Goal: Task Accomplishment & Management: Manage account settings

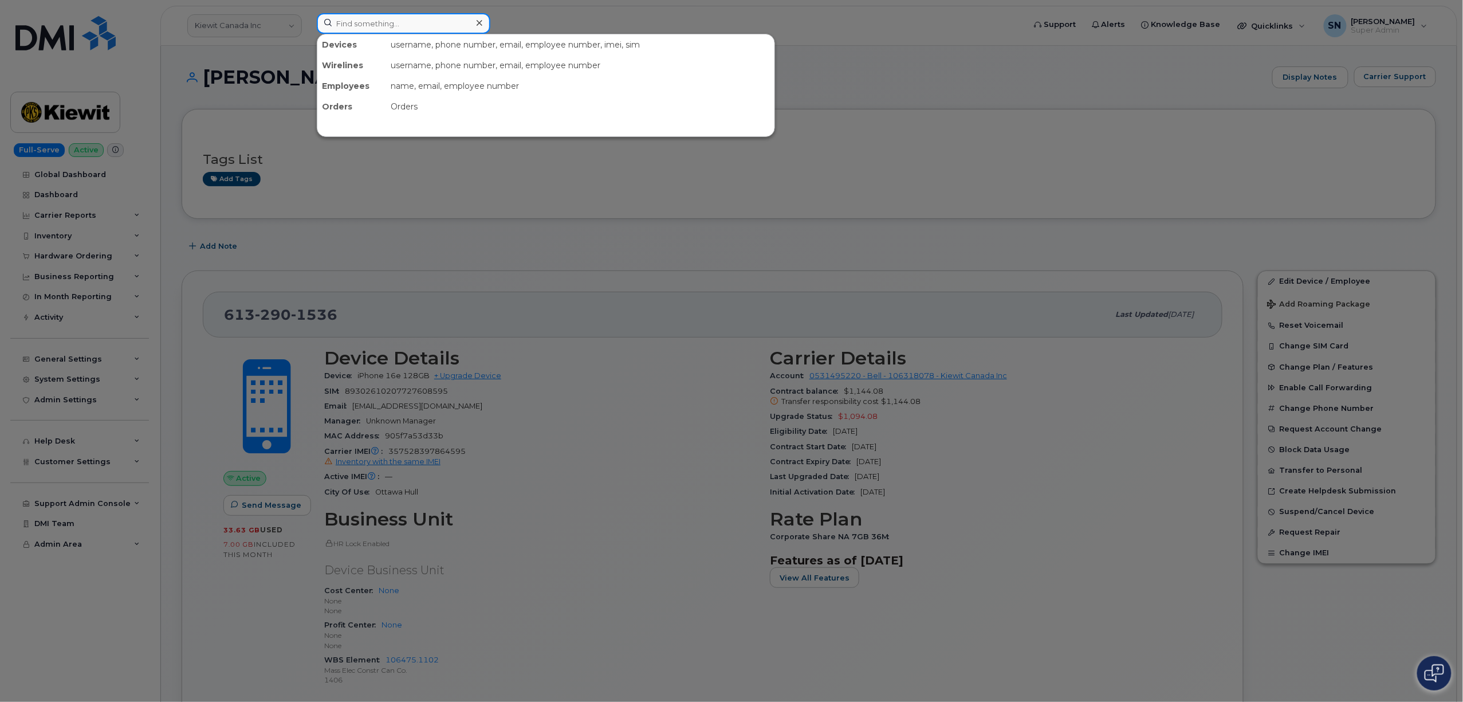
click at [406, 19] on input at bounding box center [404, 23] width 174 height 21
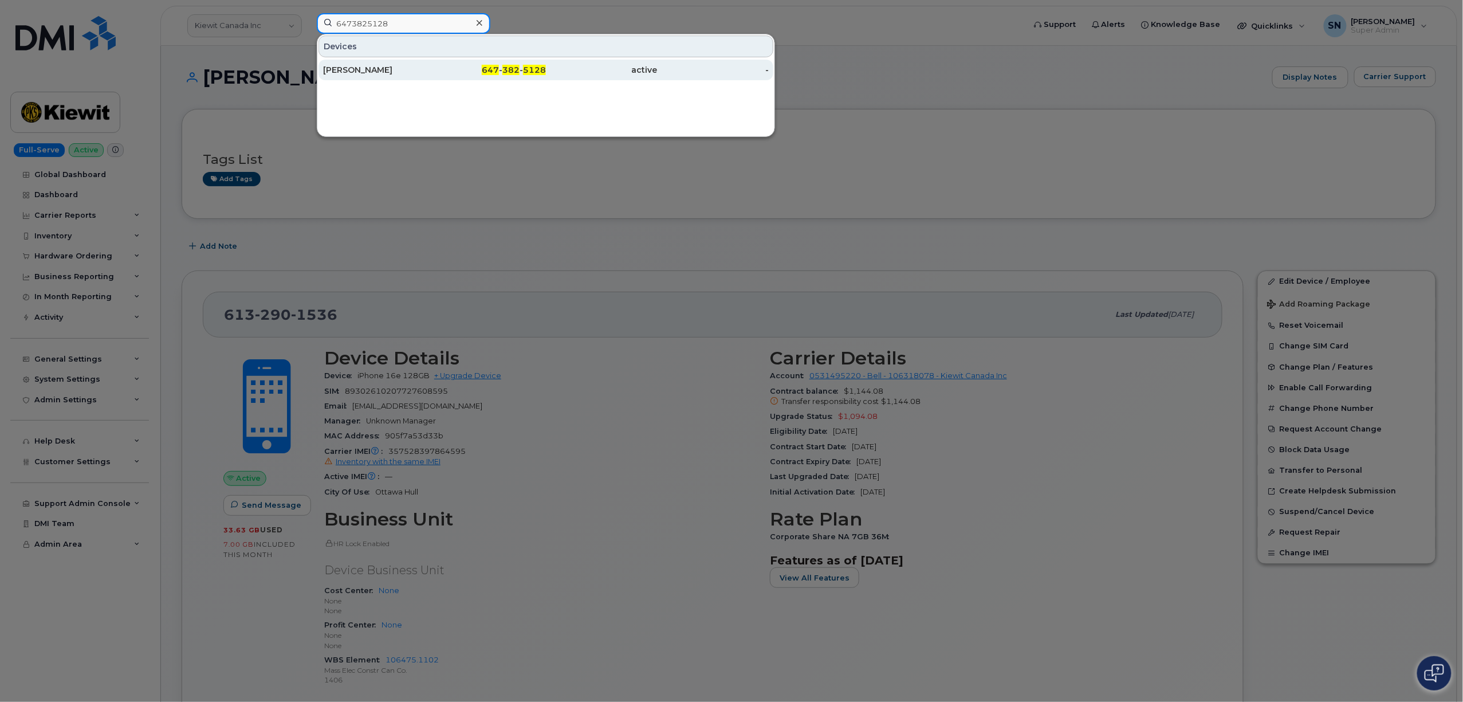
type input "6473825128"
click at [417, 61] on div "[PERSON_NAME]" at bounding box center [379, 70] width 112 height 21
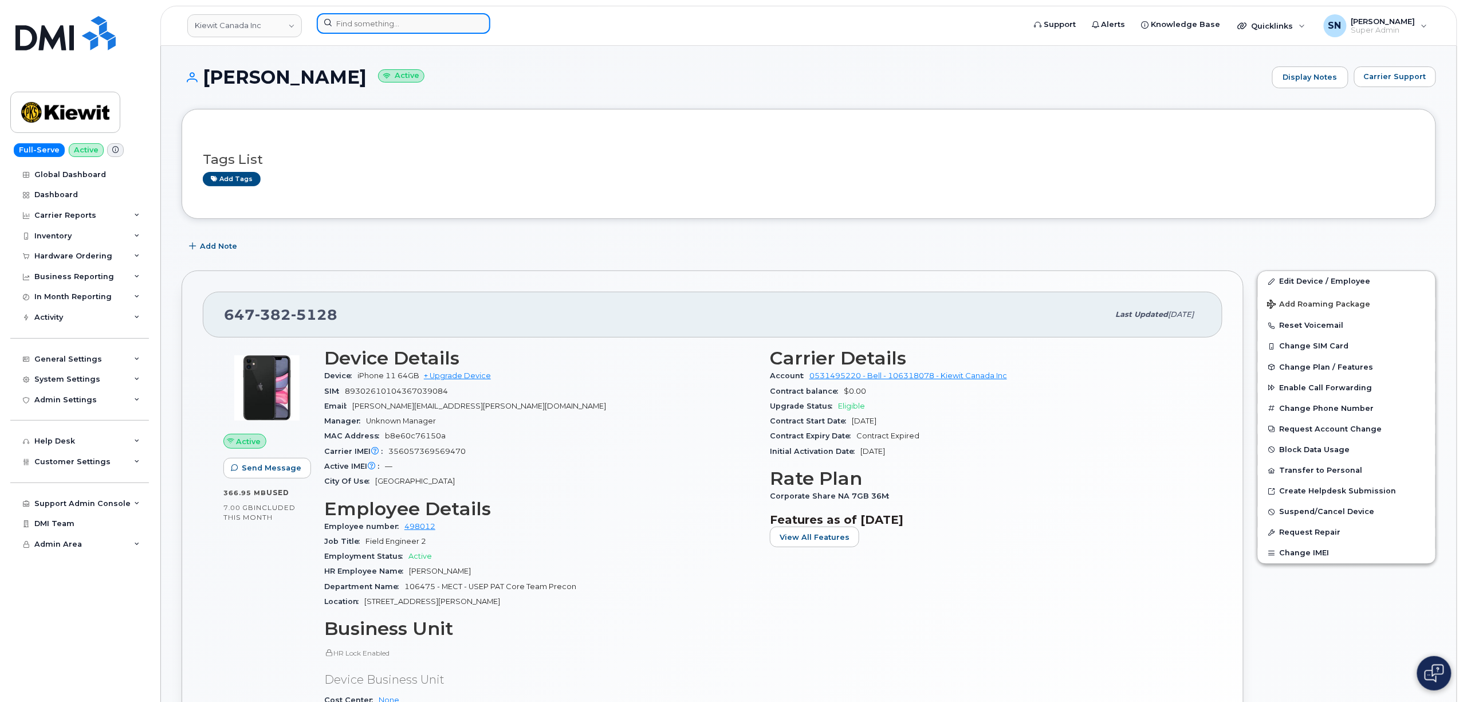
click at [375, 15] on input at bounding box center [404, 23] width 174 height 21
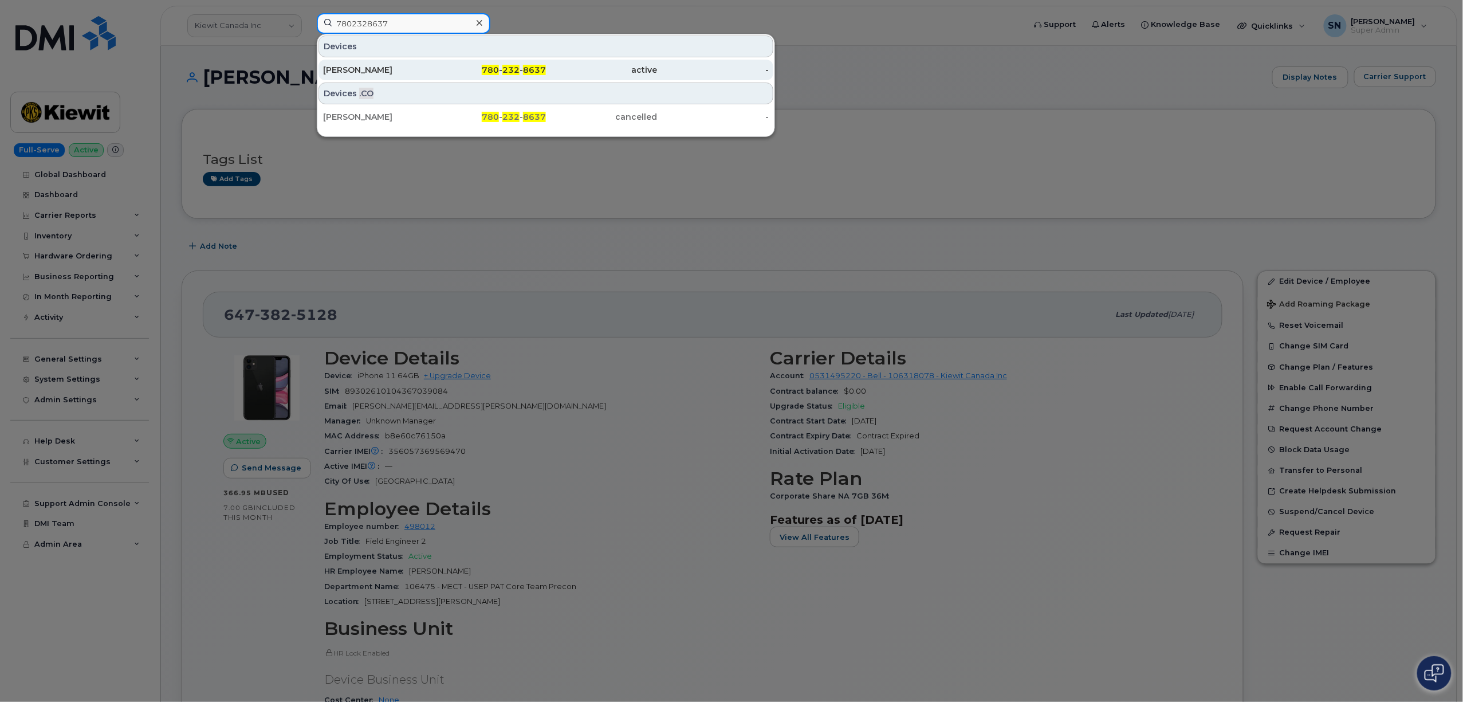
type input "7802328637"
click at [426, 74] on div "Brendan Mc Donnell" at bounding box center [379, 69] width 112 height 11
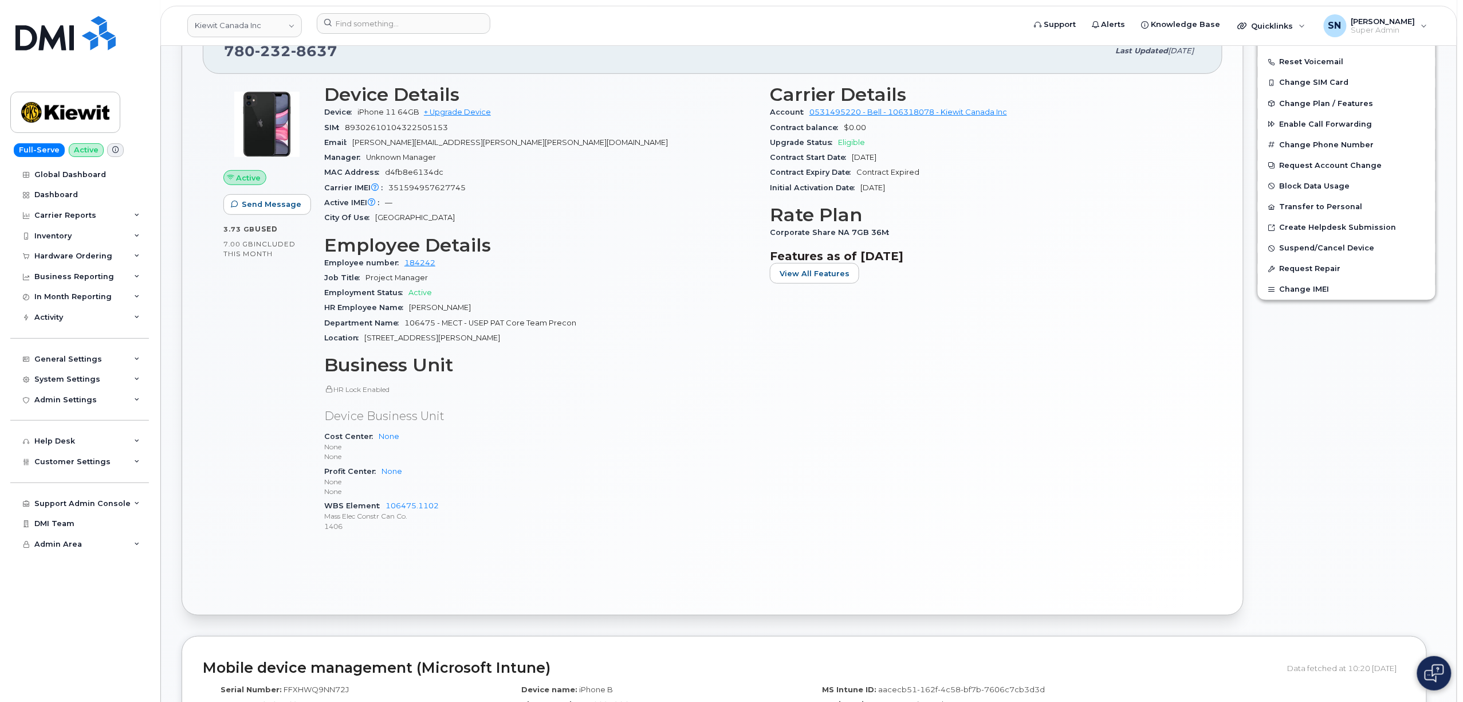
scroll to position [381, 0]
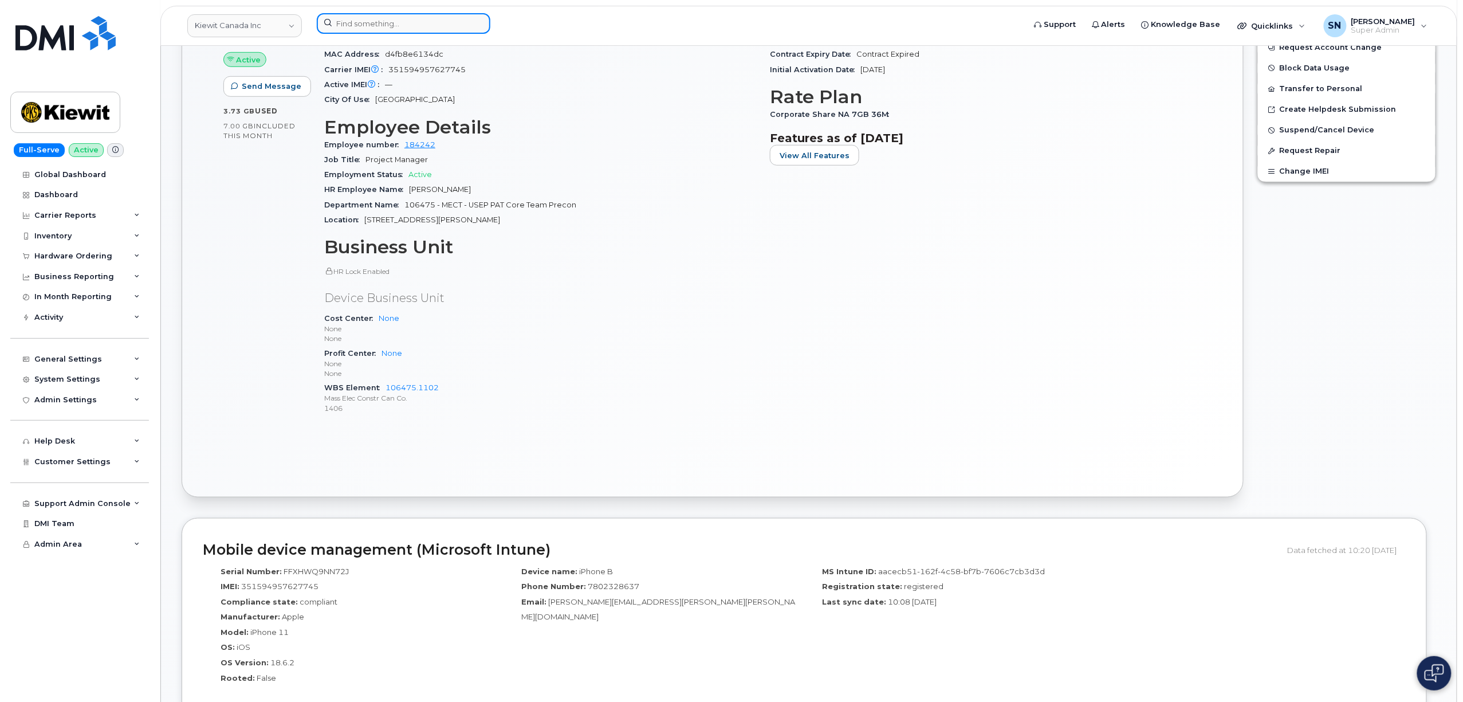
click at [459, 21] on input at bounding box center [404, 23] width 174 height 21
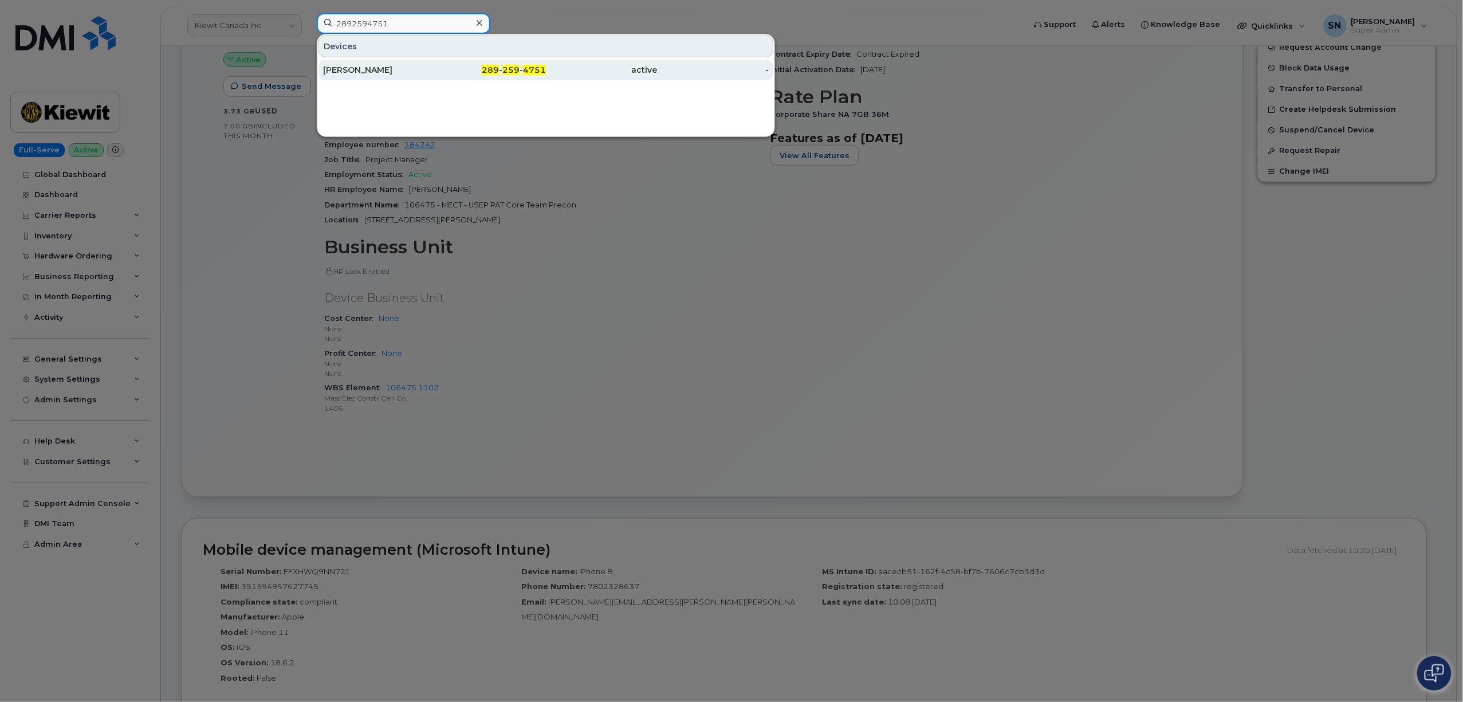
type input "2892594751"
click at [420, 70] on div "Priyanka Gupta" at bounding box center [379, 69] width 112 height 11
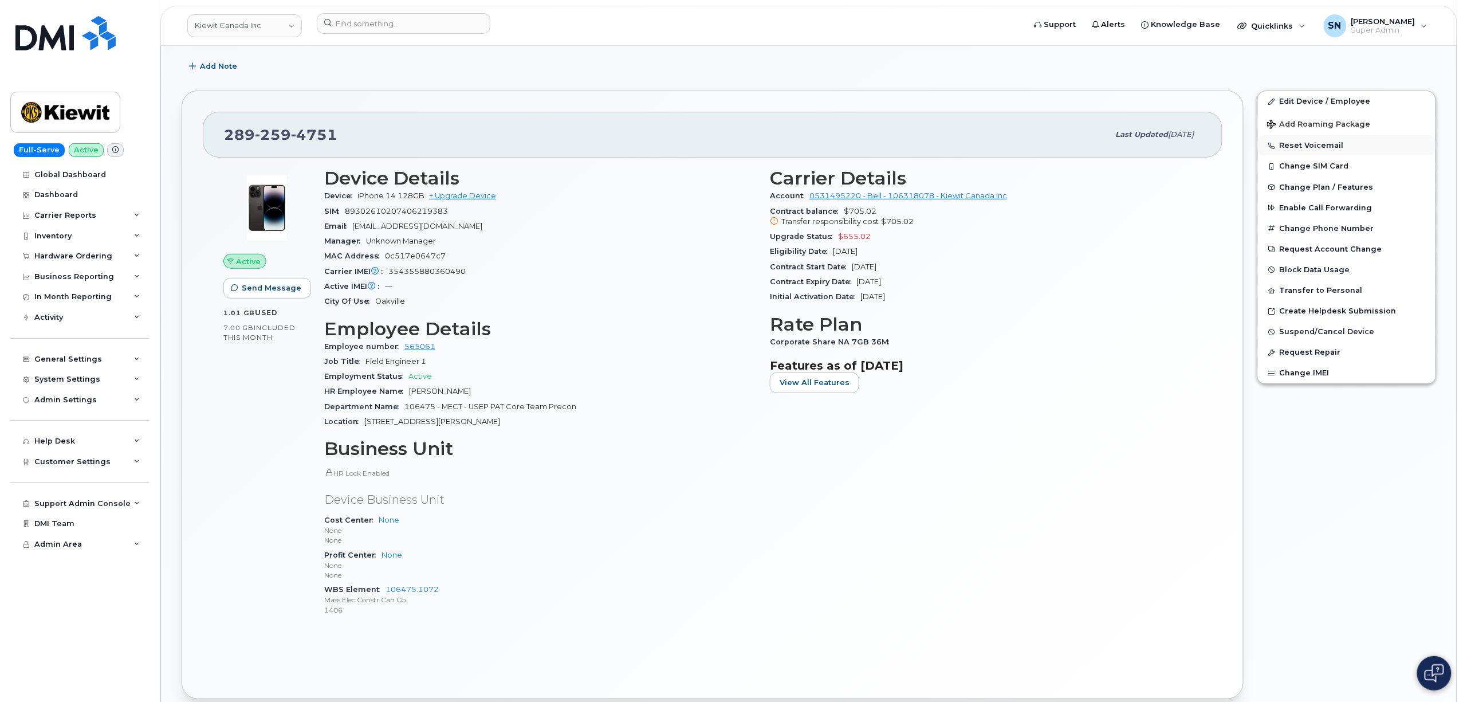
scroll to position [152, 0]
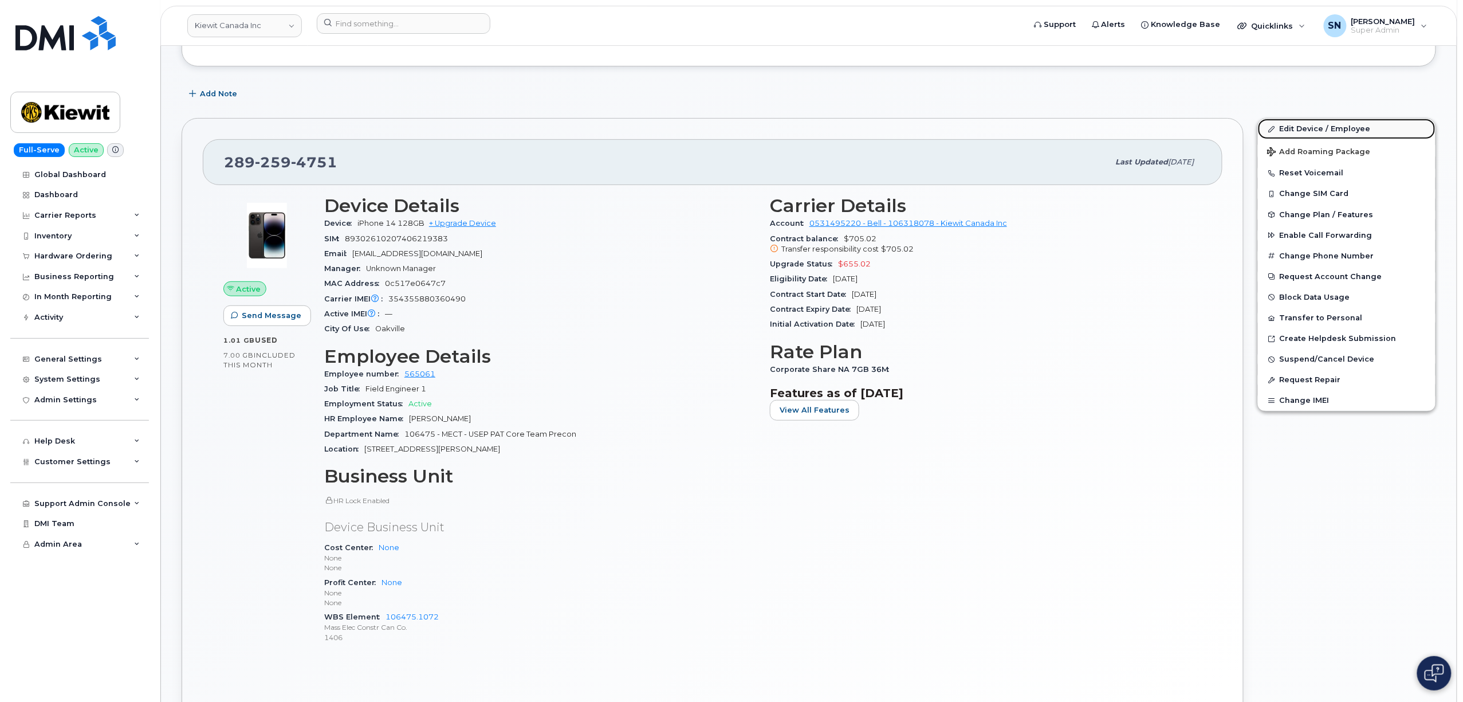
click at [1341, 135] on link "Edit Device / Employee" at bounding box center [1347, 129] width 178 height 21
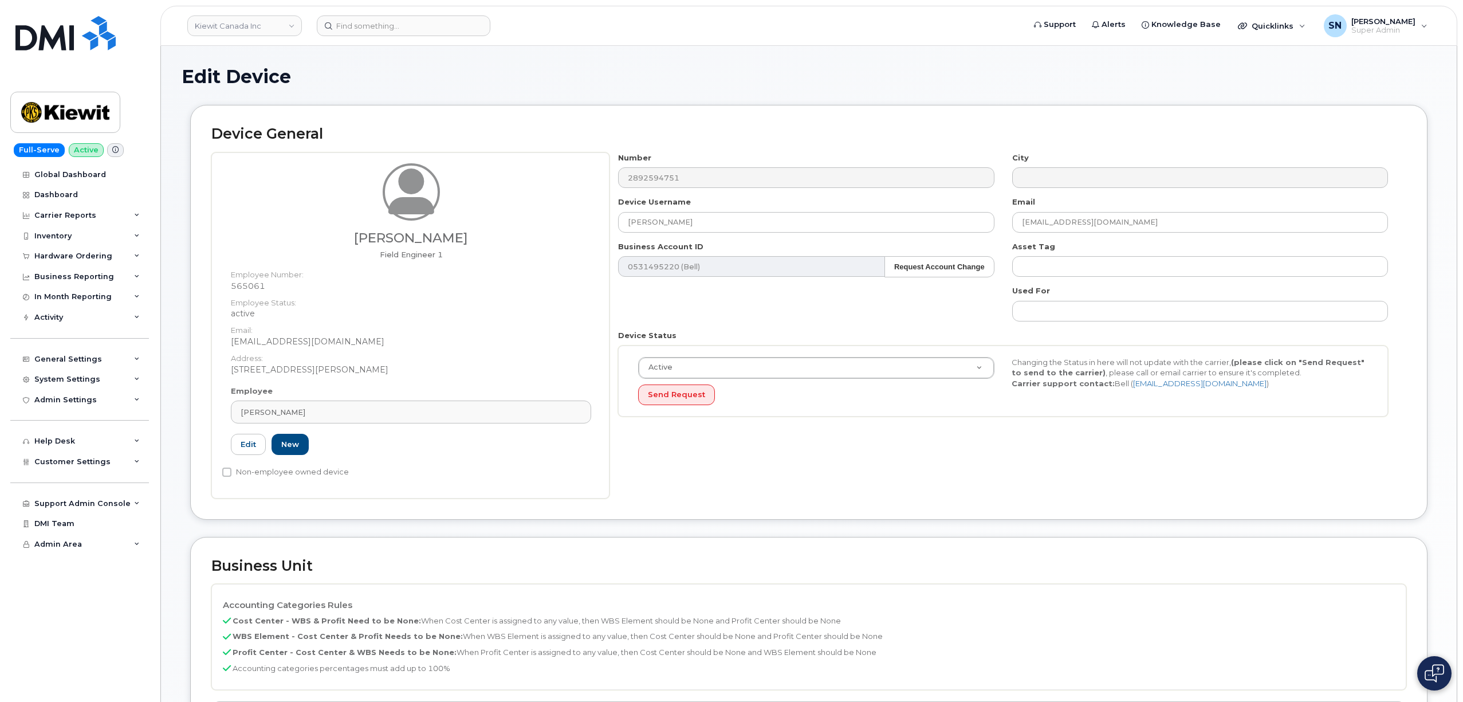
select select "14059"
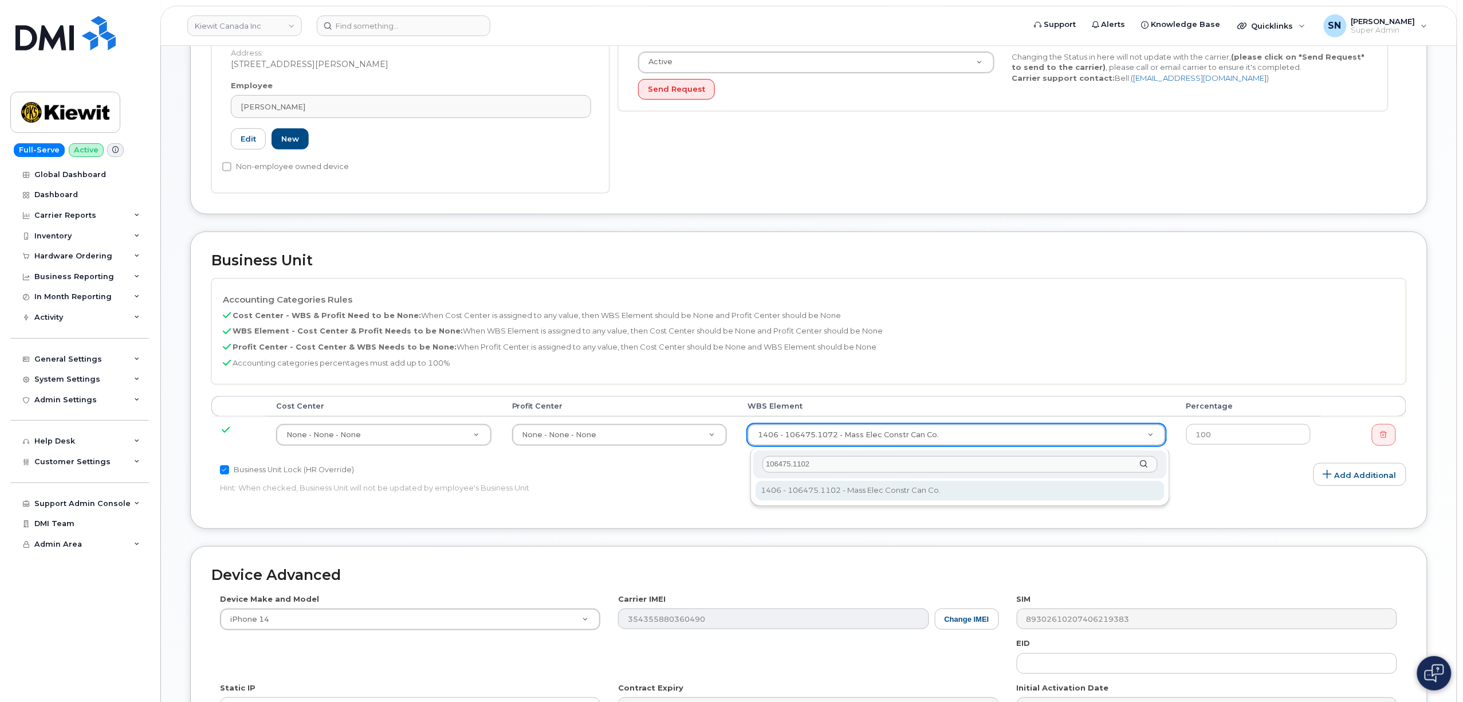
type input "106475.1102"
drag, startPoint x: 843, startPoint y: 483, endPoint x: 849, endPoint y: 489, distance: 8.1
type input "35948422"
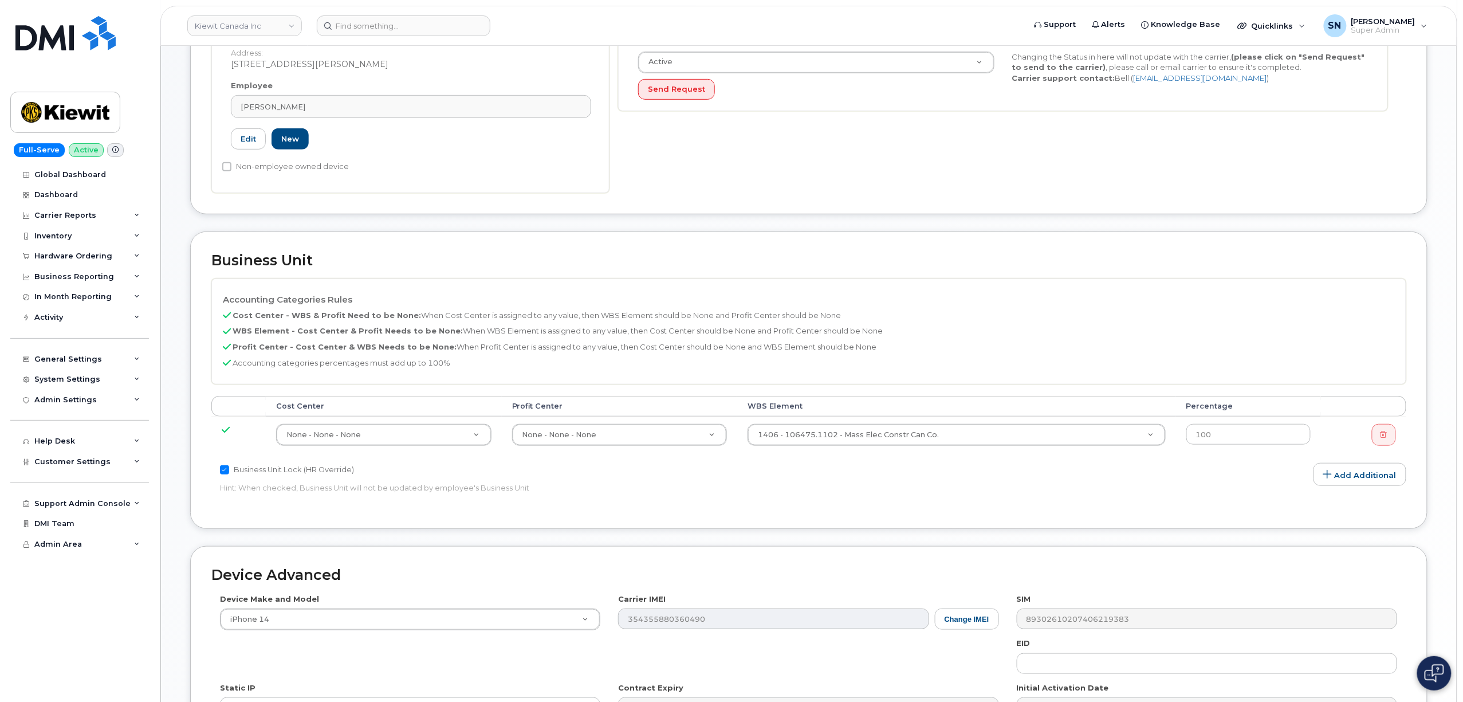
click at [953, 513] on div "Business Unit Accounting Categories Rules Cost Center - WBS & Profit Need to be…" at bounding box center [808, 379] width 1237 height 297
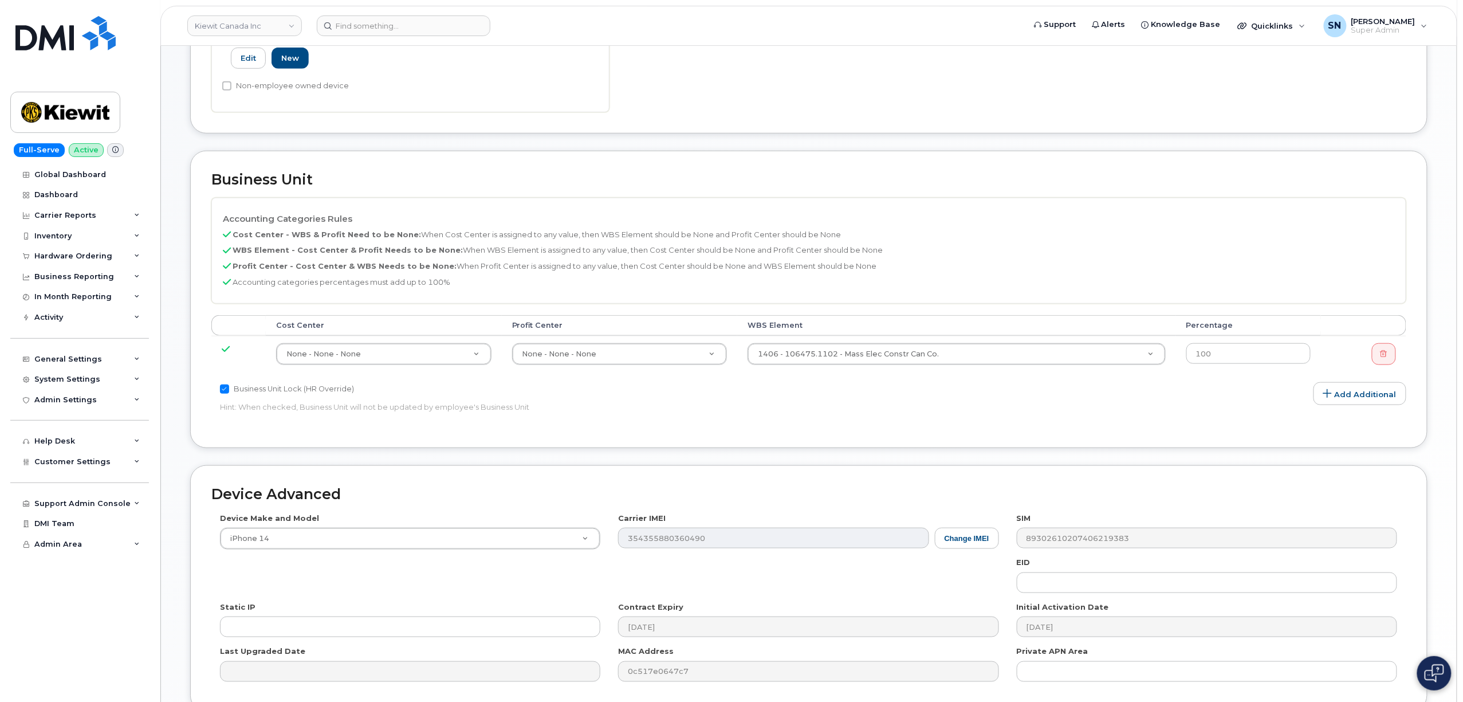
scroll to position [495, 0]
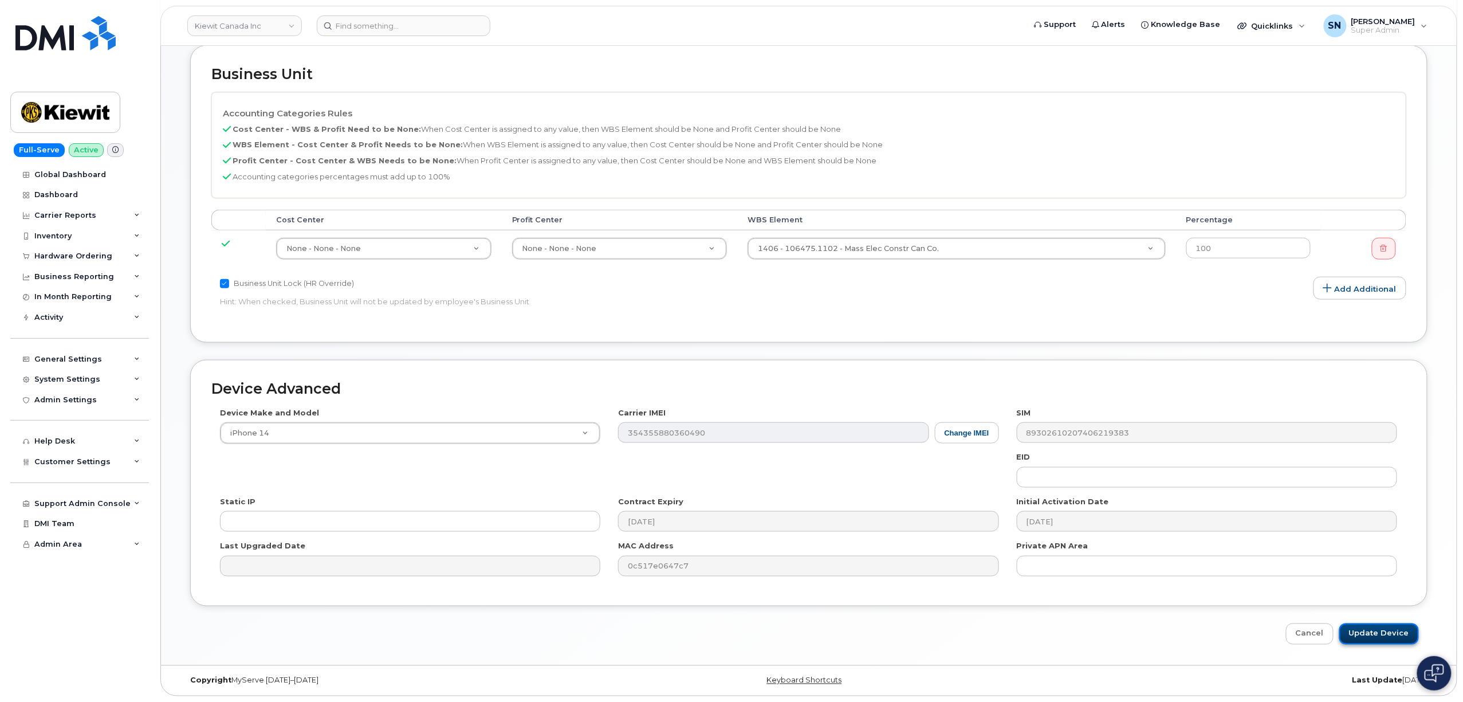
click at [1373, 627] on input "Update Device" at bounding box center [1379, 633] width 80 height 21
type input "Saving..."
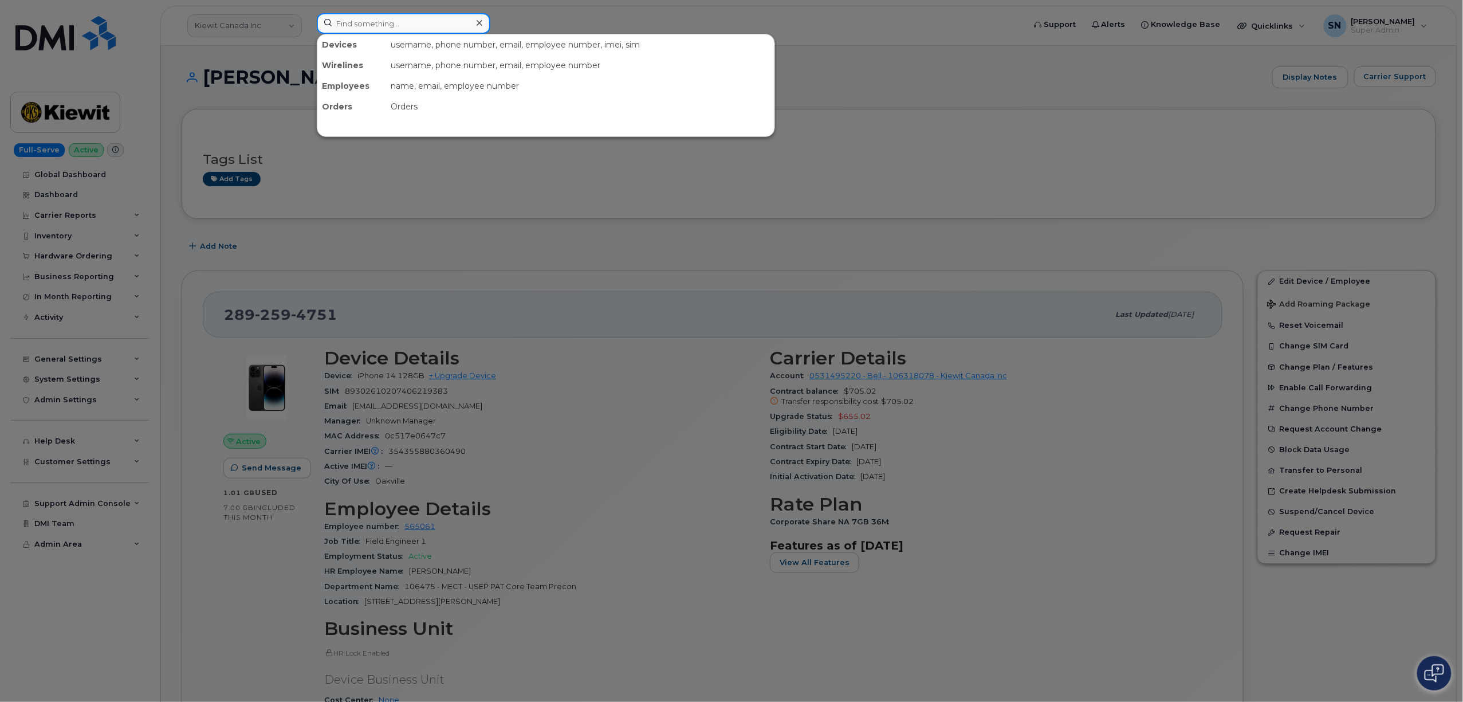
click at [419, 18] on input at bounding box center [404, 23] width 174 height 21
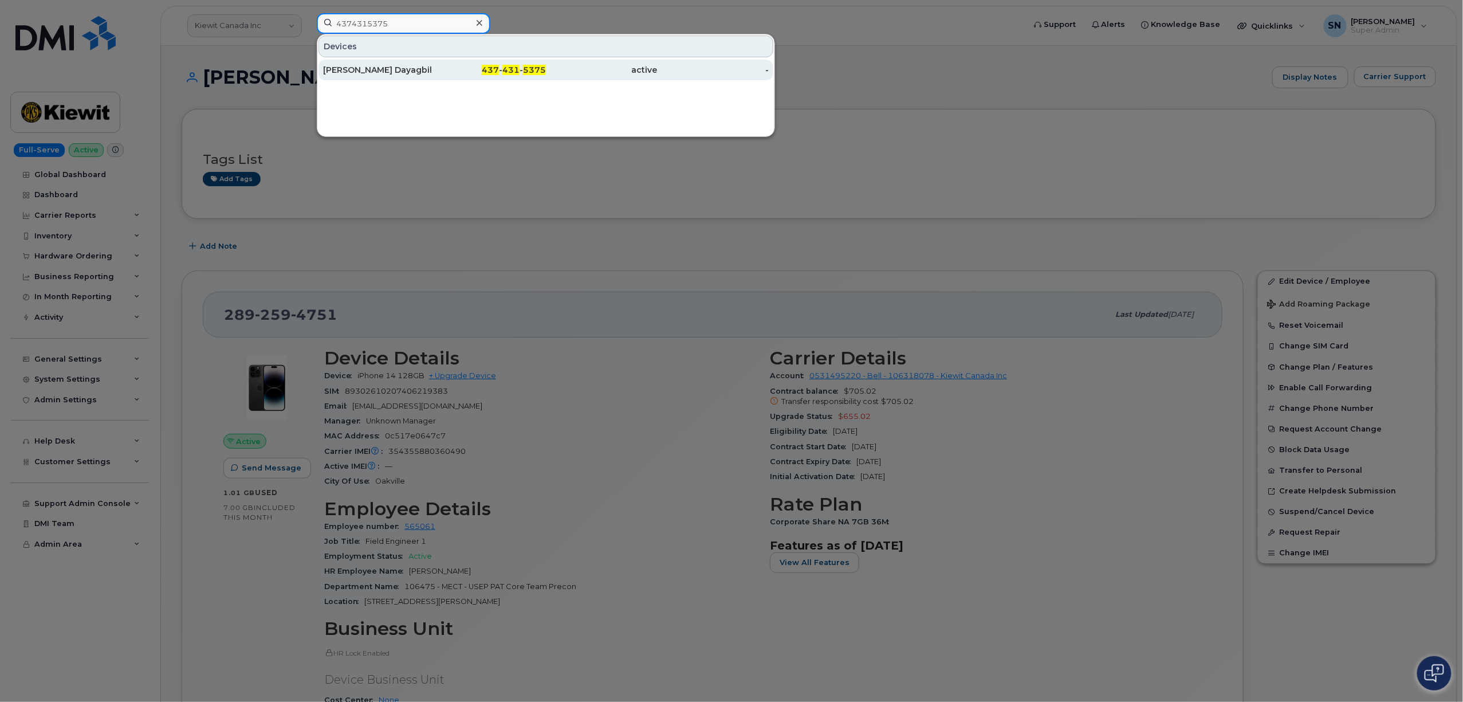
type input "4374315375"
click at [410, 76] on div "Leila Dayagbil" at bounding box center [379, 70] width 112 height 21
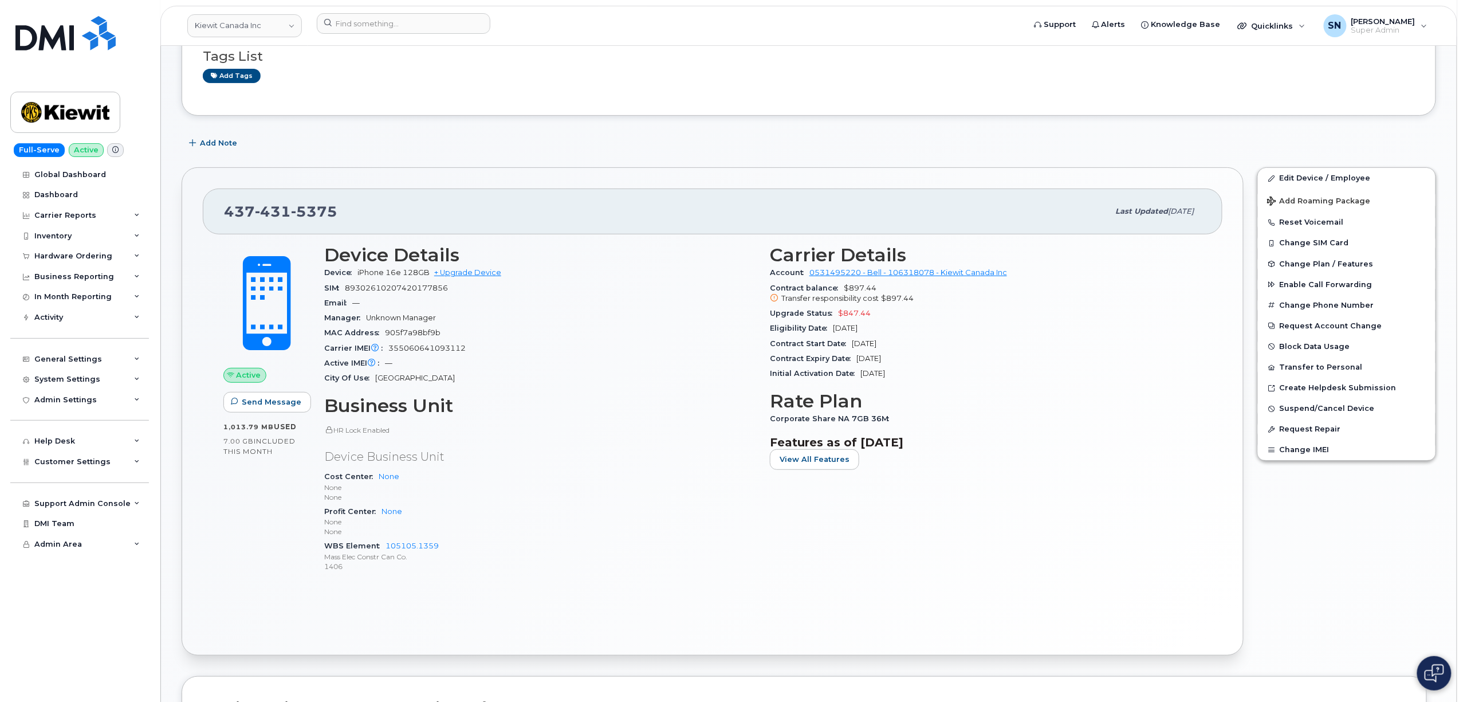
scroll to position [76, 0]
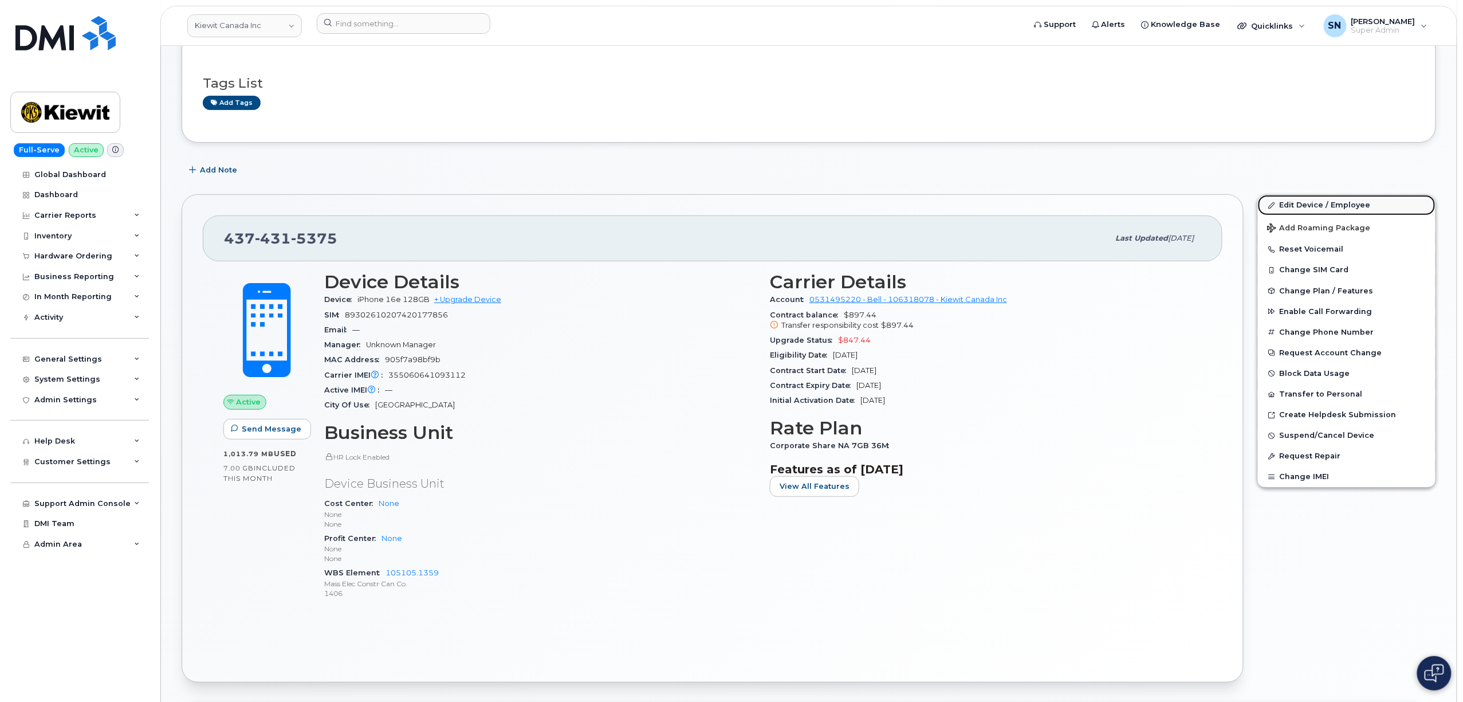
click at [1349, 207] on link "Edit Device / Employee" at bounding box center [1347, 205] width 178 height 21
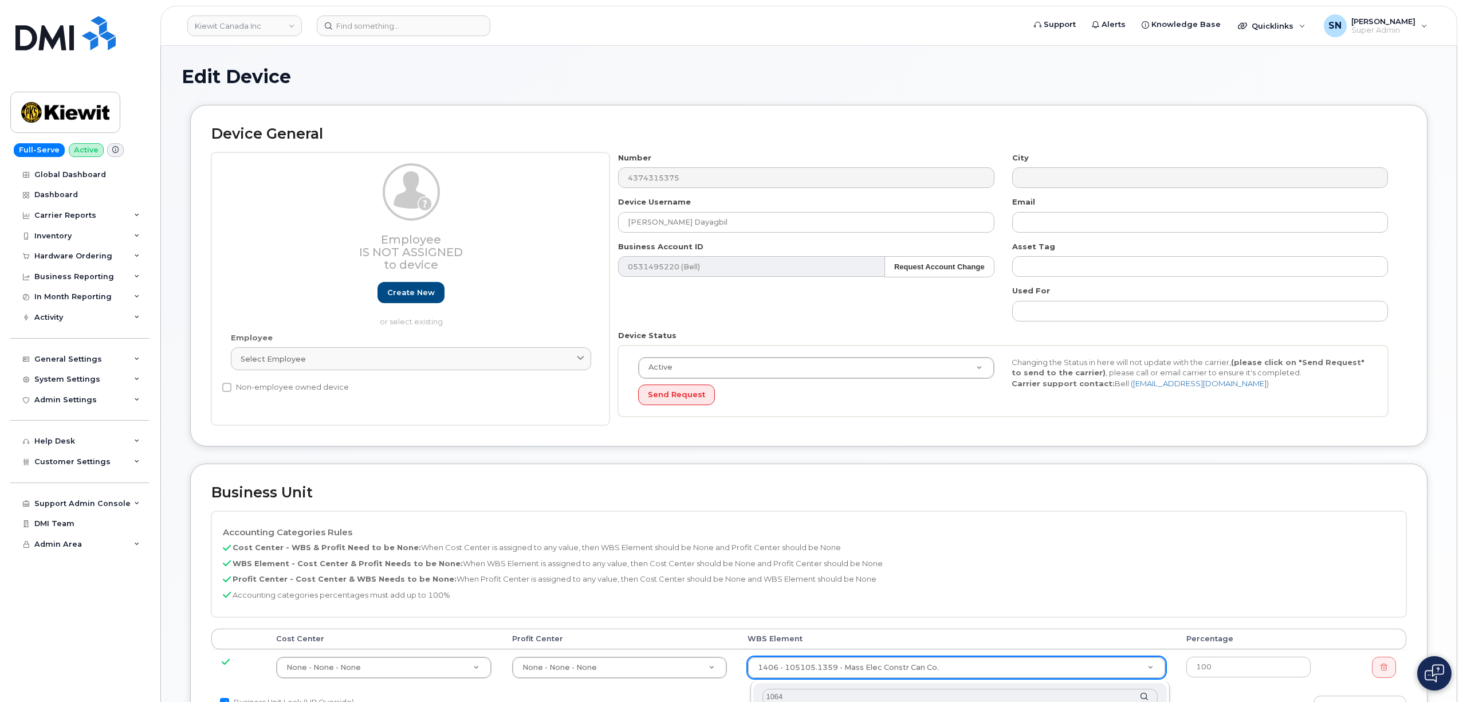
select select "14059"
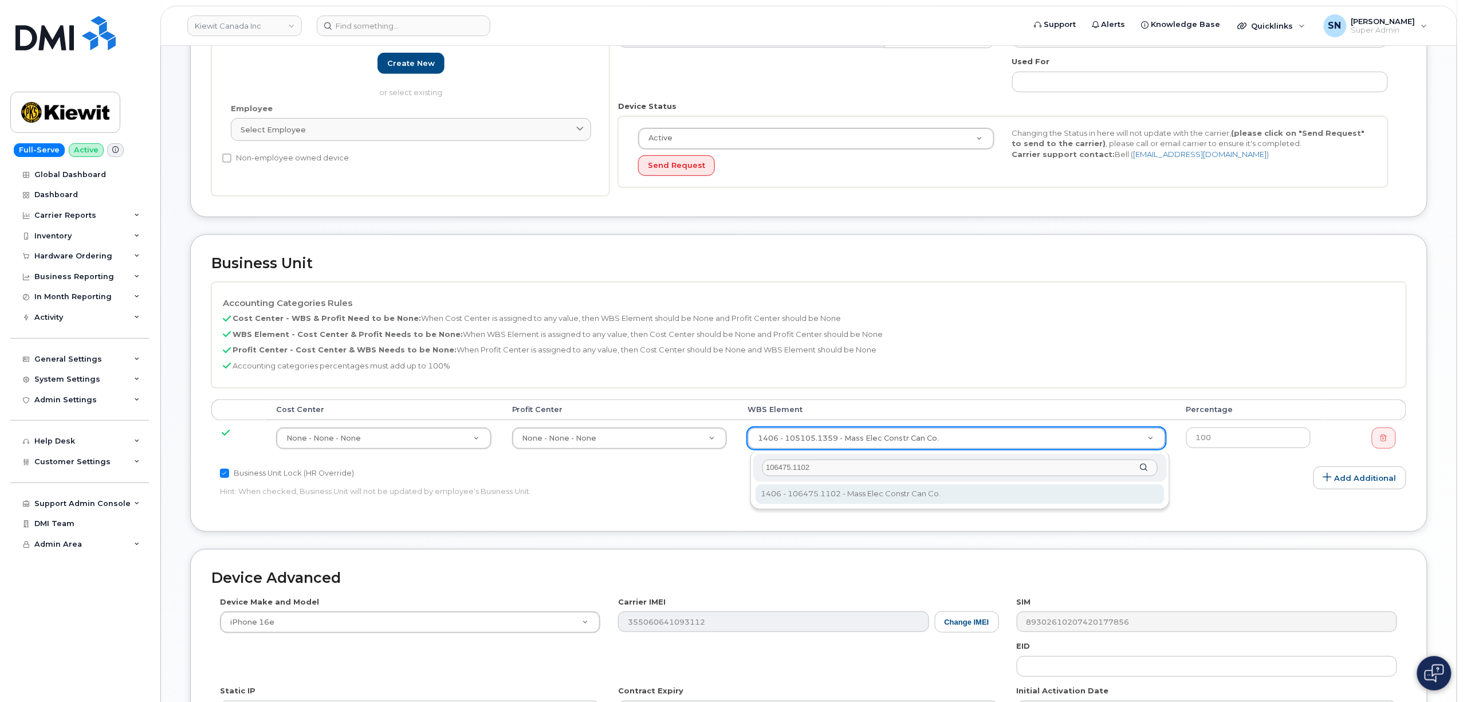
type input "106475.1102"
type input "35948422"
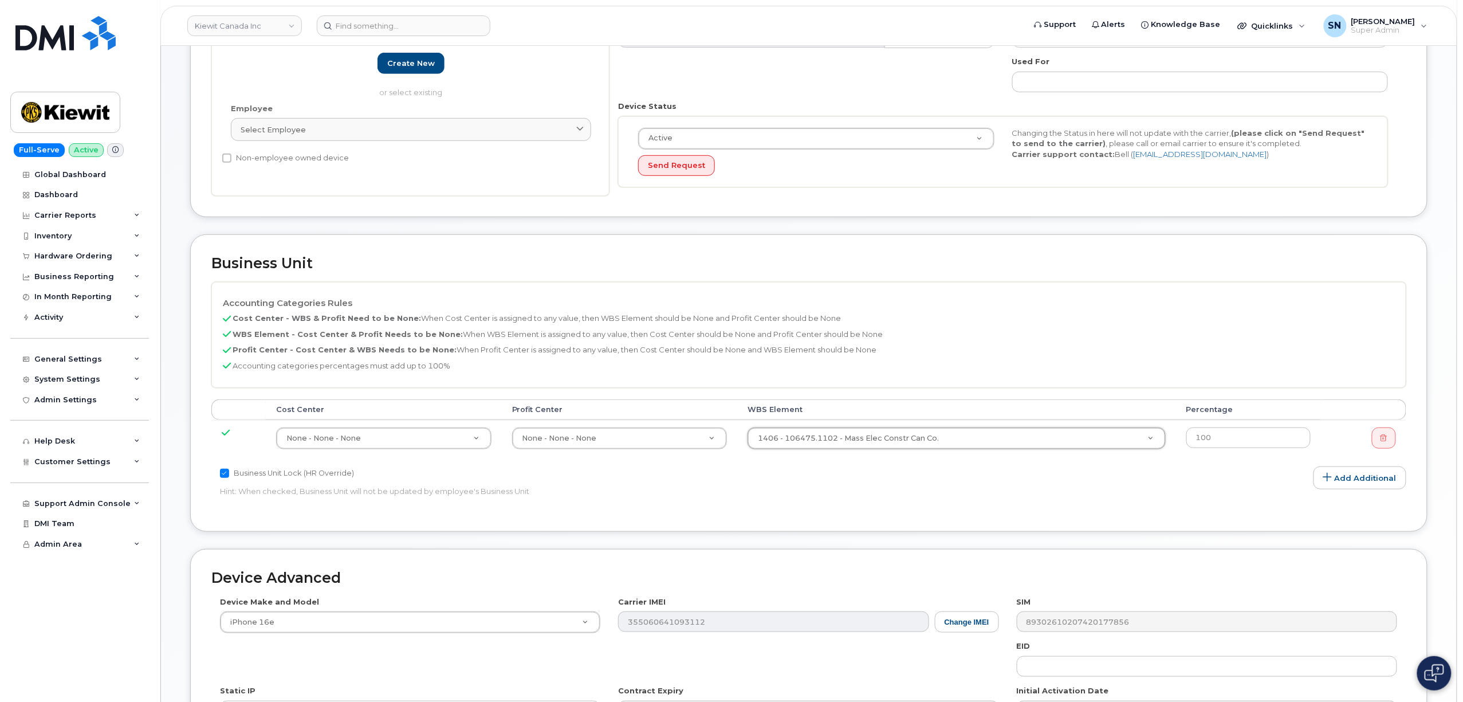
click at [829, 489] on p "Hint: When checked, Business Unit will not be updated by employee's Business Un…" at bounding box center [609, 491] width 779 height 11
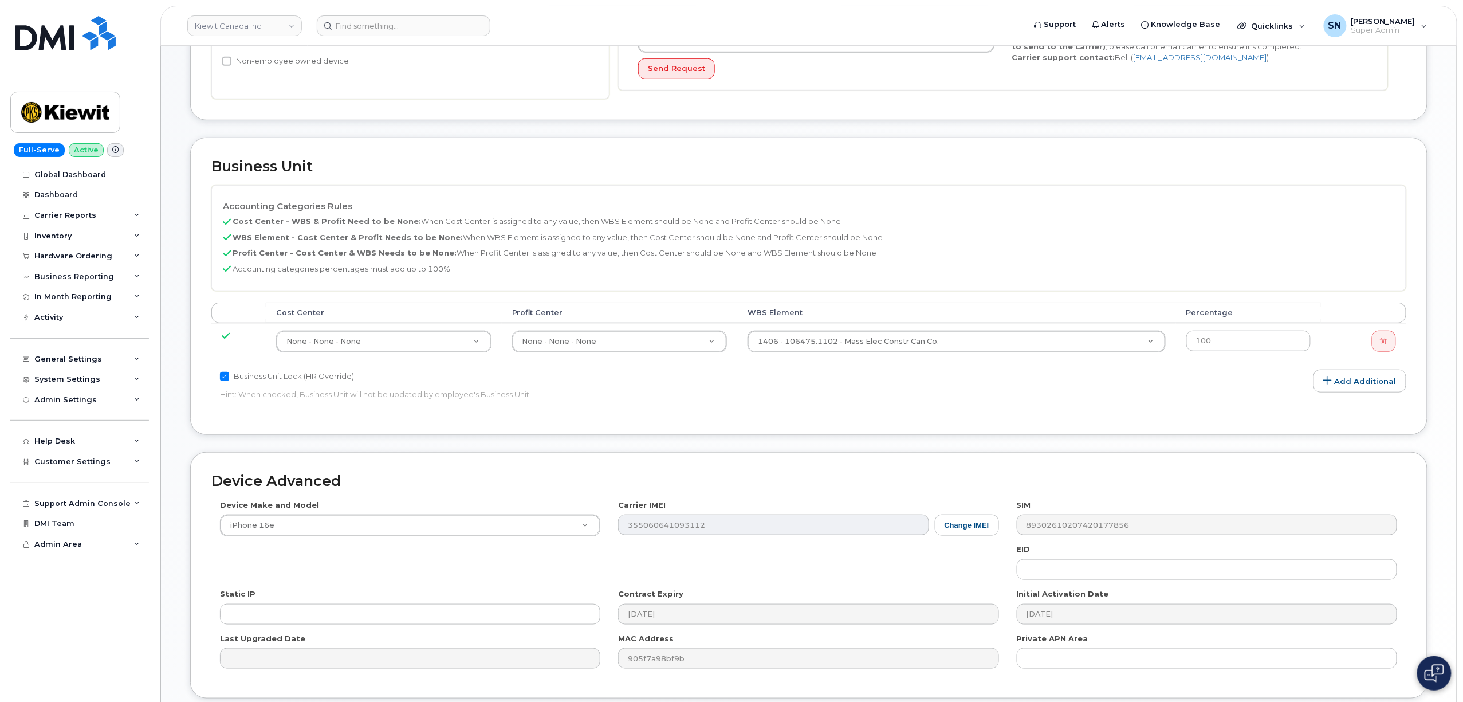
scroll to position [422, 0]
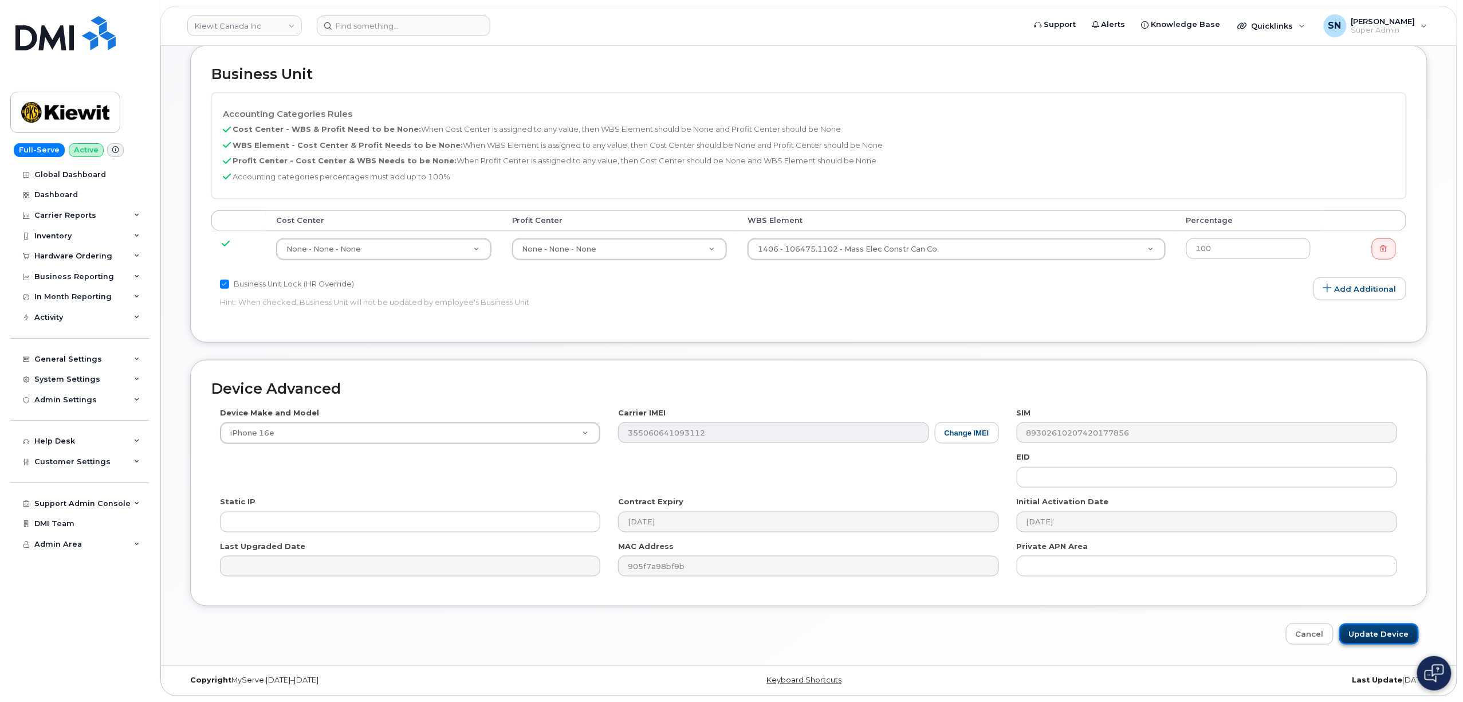
click at [1359, 631] on input "Update Device" at bounding box center [1379, 633] width 80 height 21
type input "Saving..."
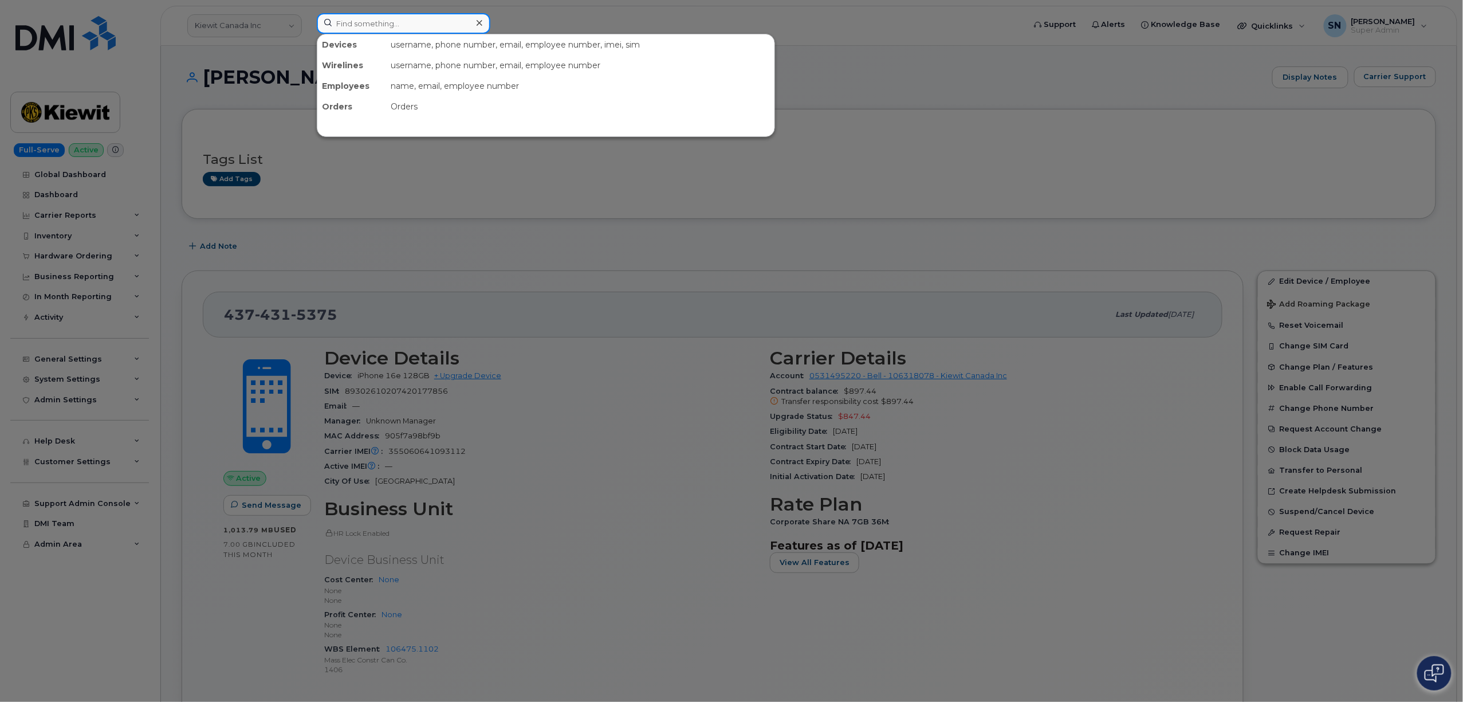
click at [427, 21] on input at bounding box center [404, 23] width 174 height 21
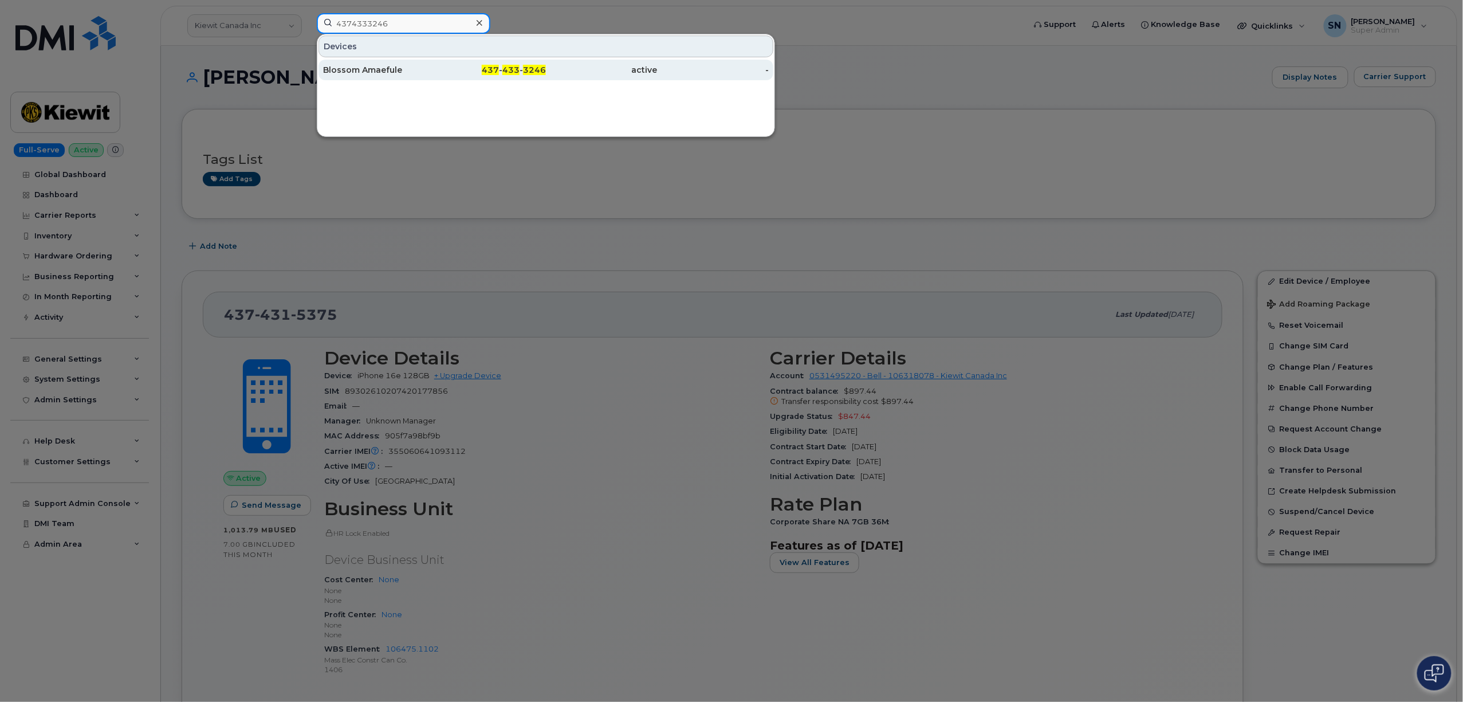
type input "4374333246"
click at [436, 72] on div "437 - 433 - 3246" at bounding box center [491, 69] width 112 height 11
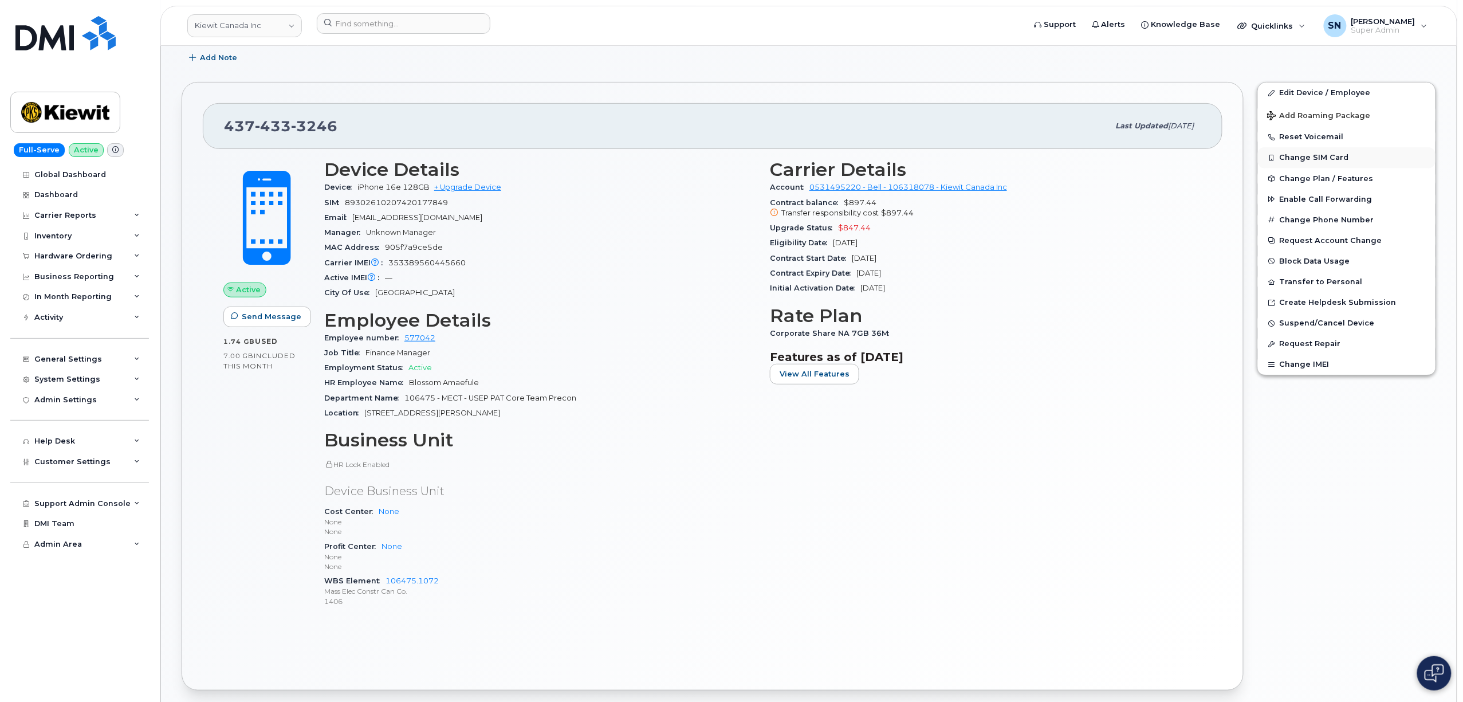
scroll to position [152, 0]
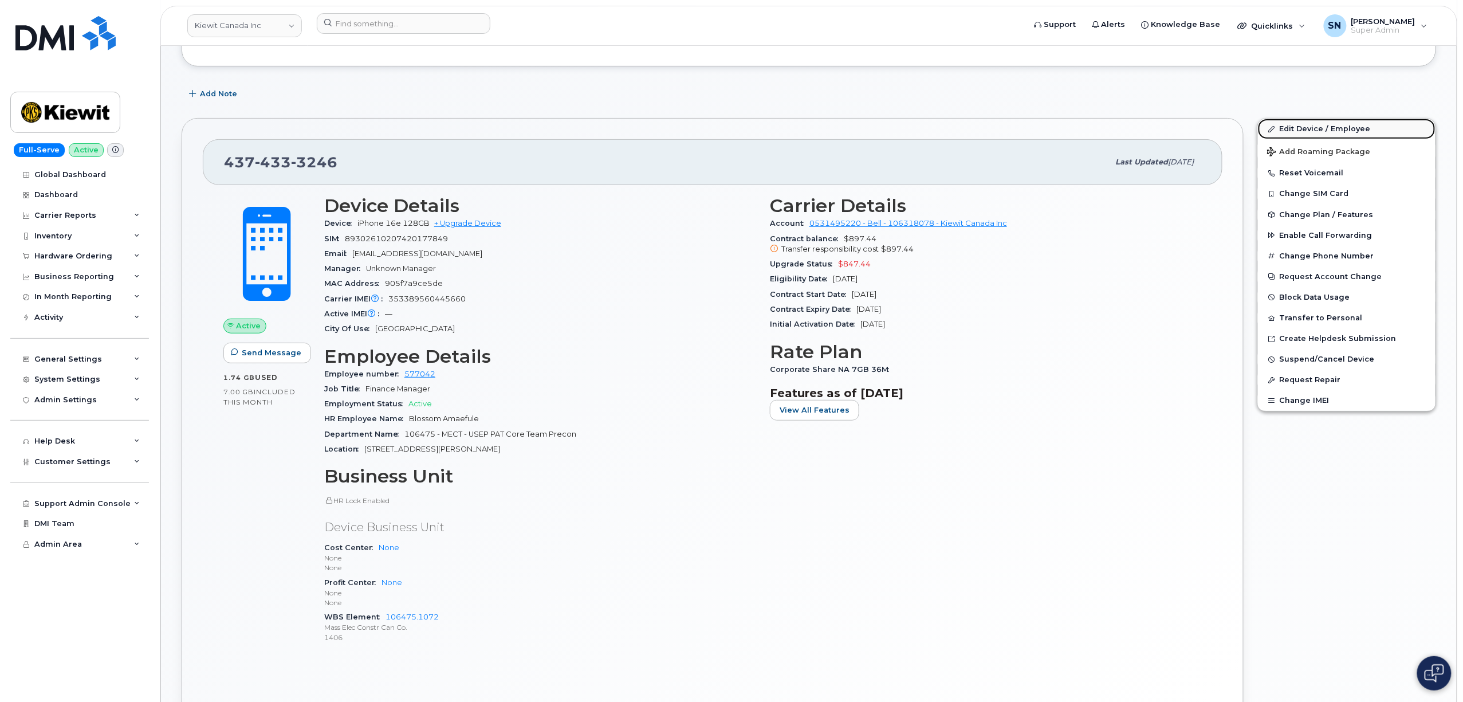
click at [1355, 131] on link "Edit Device / Employee" at bounding box center [1347, 129] width 178 height 21
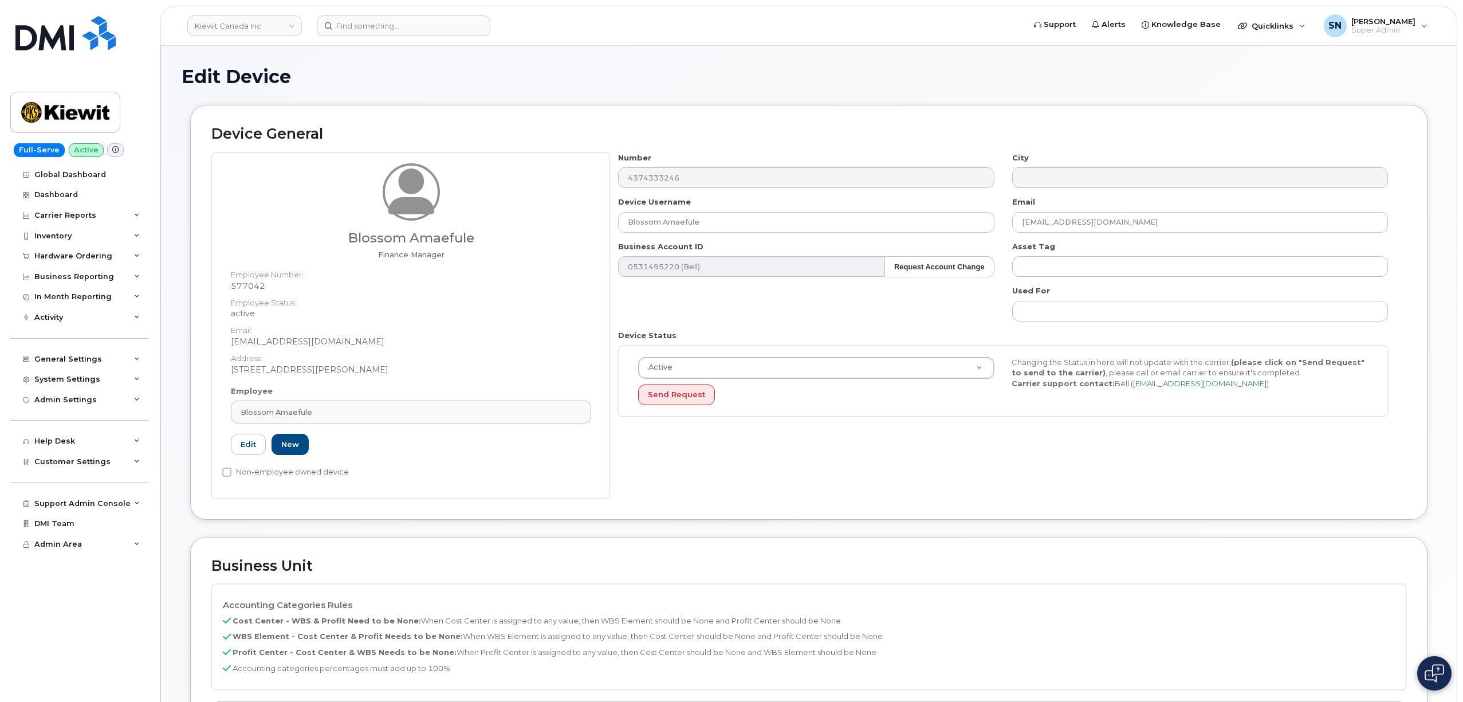
select select "14059"
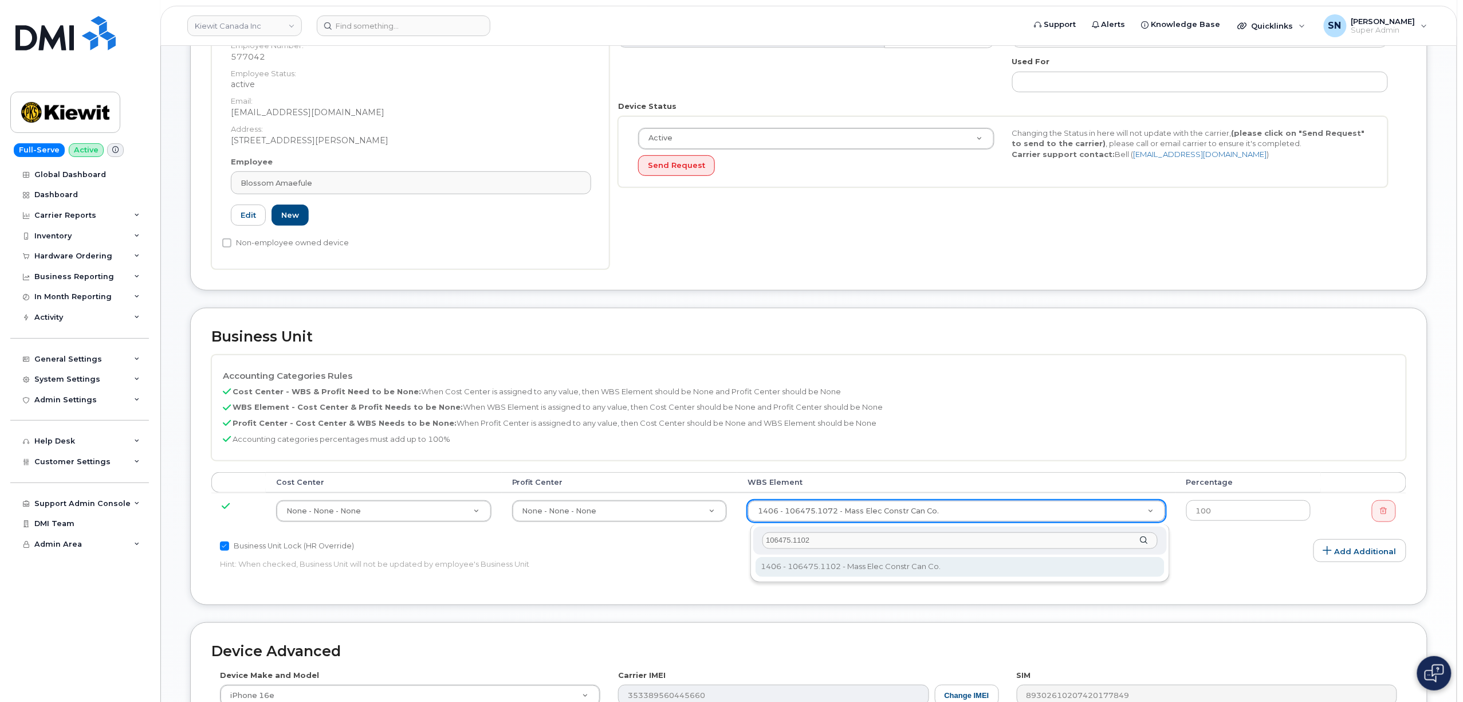
type input "106475.1102"
type input "35948422"
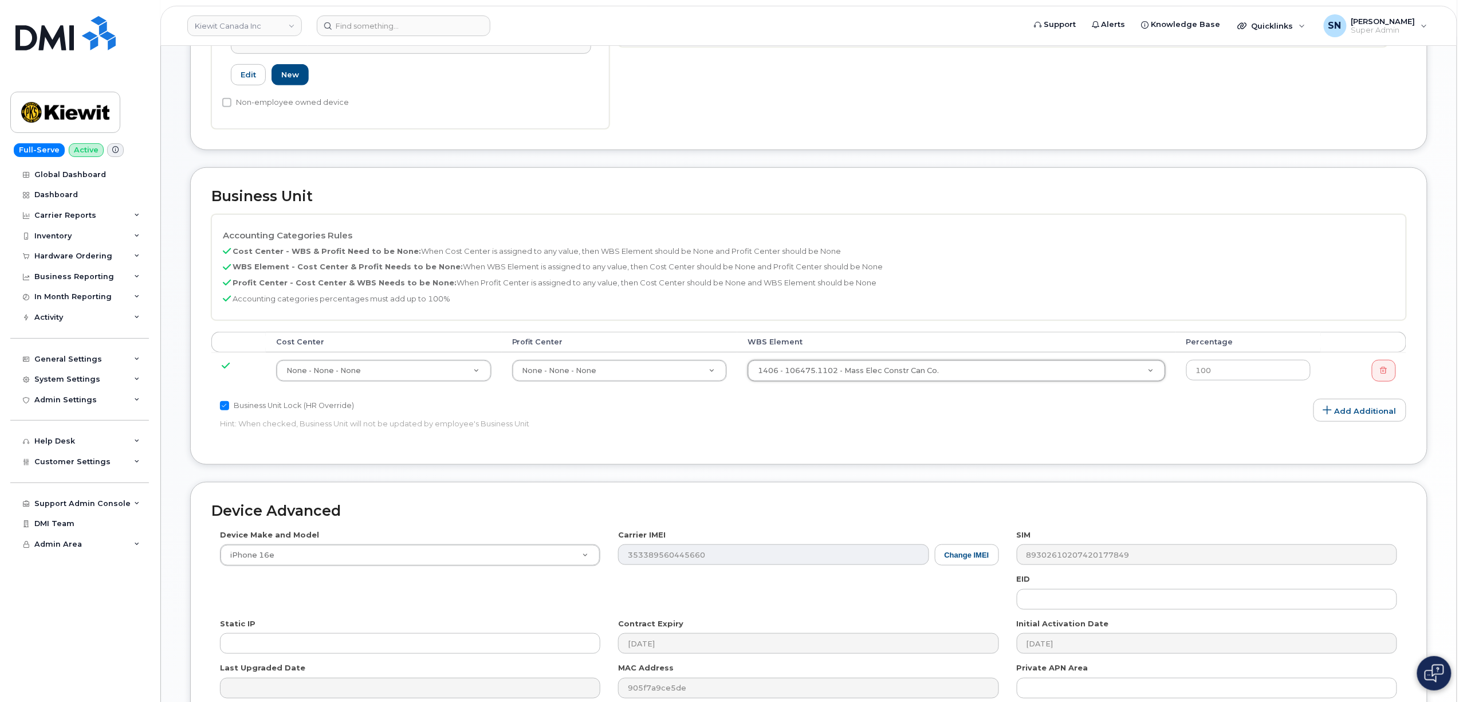
scroll to position [495, 0]
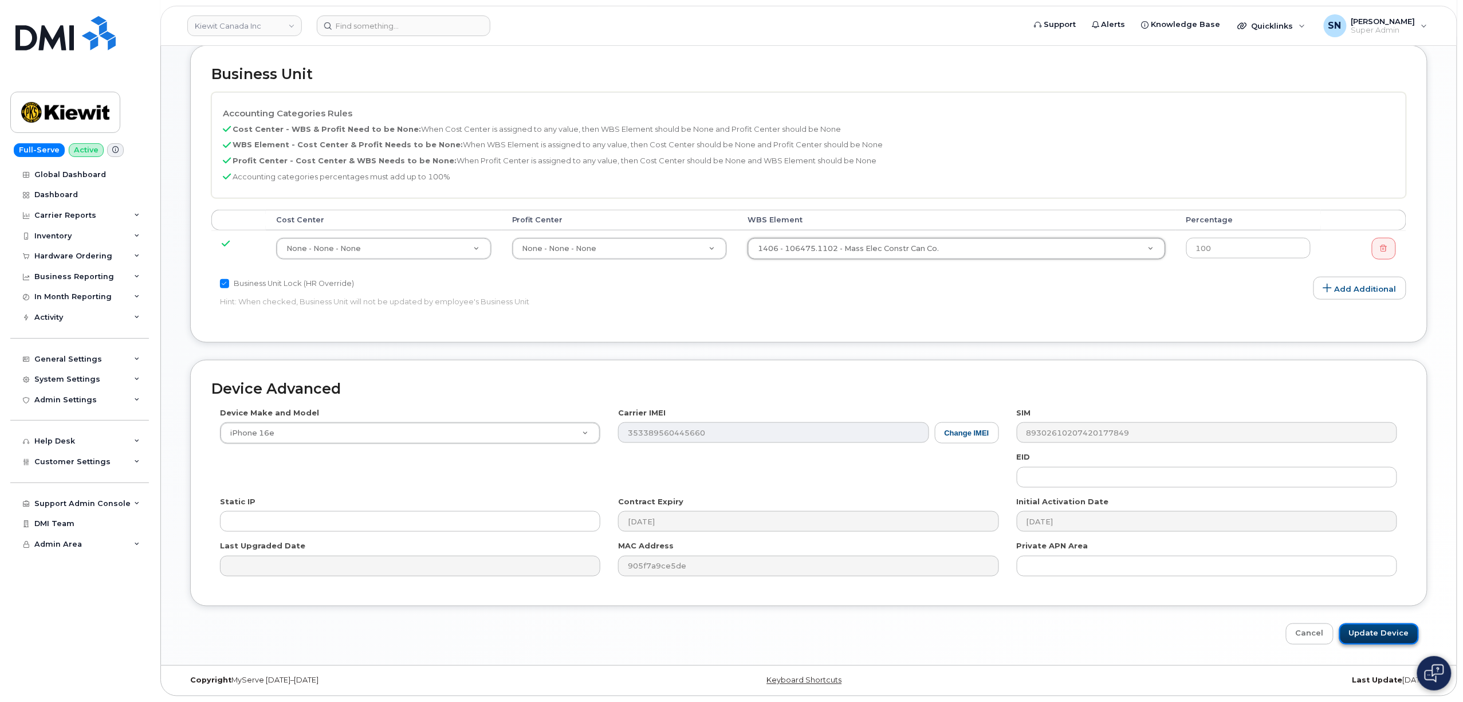
click at [1357, 635] on input "Update Device" at bounding box center [1379, 633] width 80 height 21
type input "Saving..."
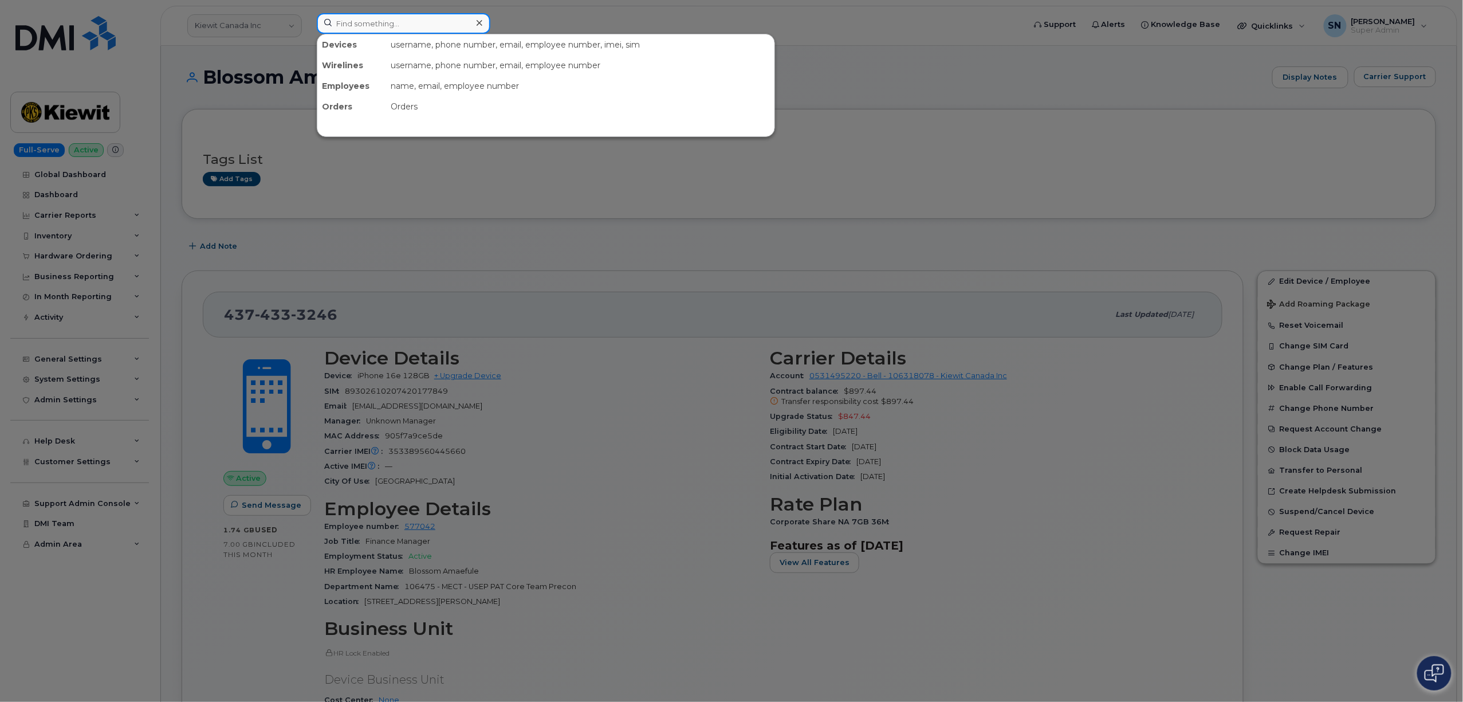
click at [343, 26] on input at bounding box center [404, 23] width 174 height 21
drag, startPoint x: 324, startPoint y: 10, endPoint x: 278, endPoint y: 10, distance: 45.8
click at [308, 13] on div "4\6132901536 No results" at bounding box center [667, 25] width 718 height 25
type input "4"
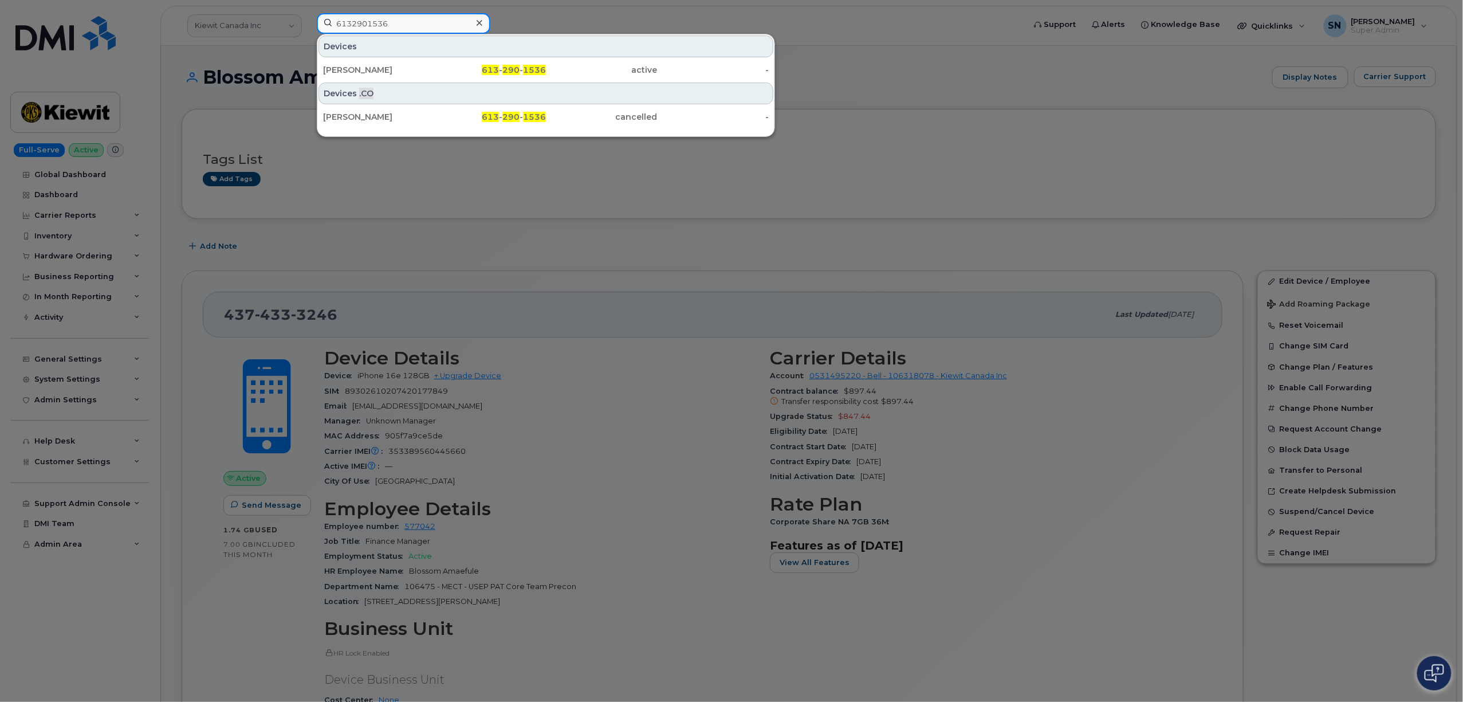
type input "6132901536"
click at [385, 72] on div "Ryan Matlock" at bounding box center [379, 69] width 112 height 11
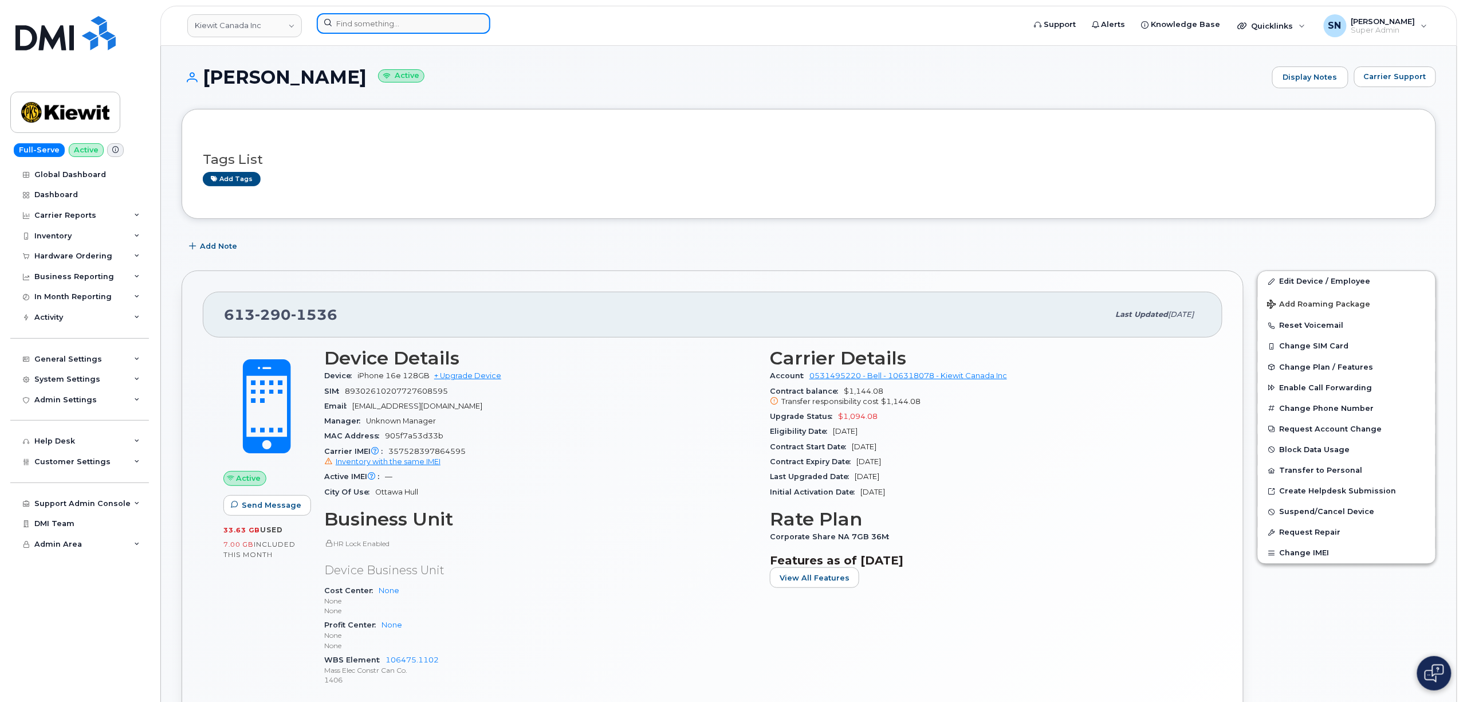
click at [373, 17] on input at bounding box center [404, 23] width 174 height 21
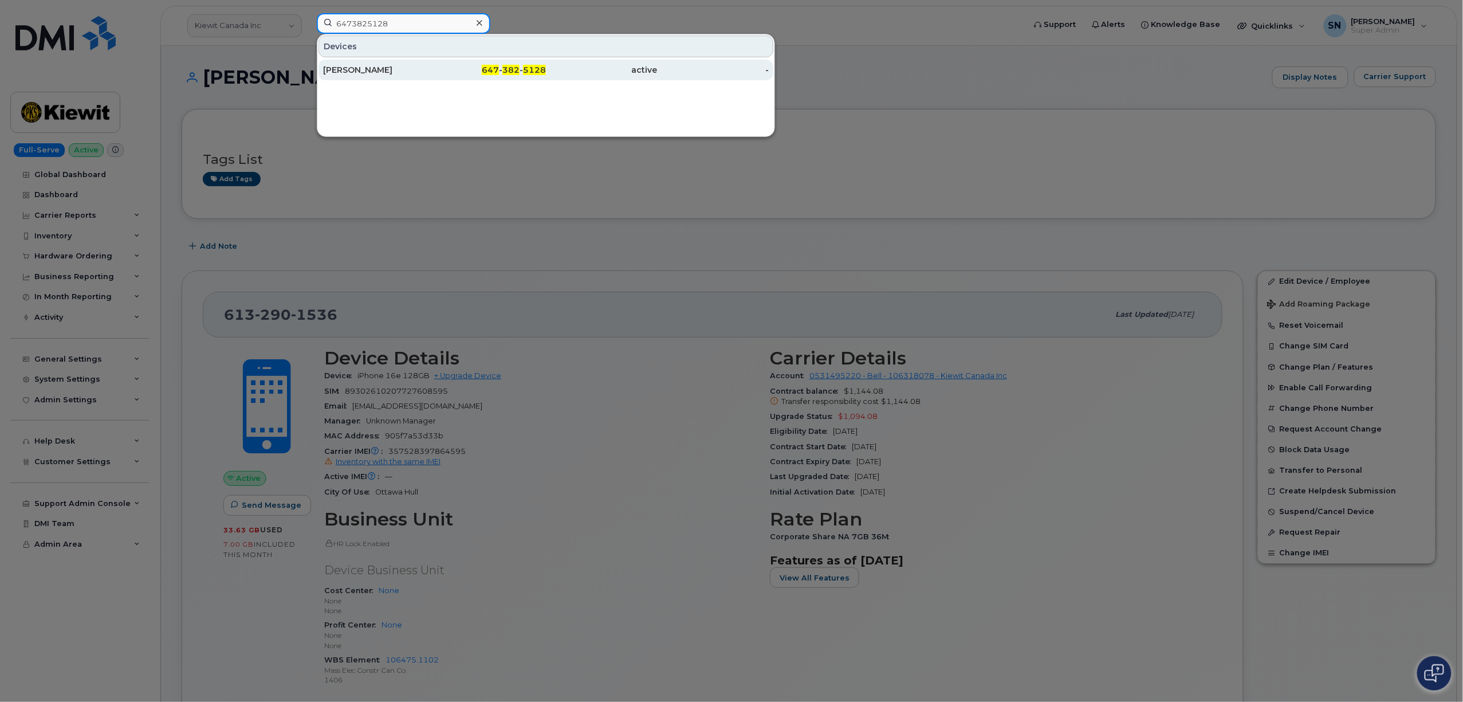
type input "6473825128"
click at [395, 64] on div "[PERSON_NAME]" at bounding box center [379, 70] width 112 height 21
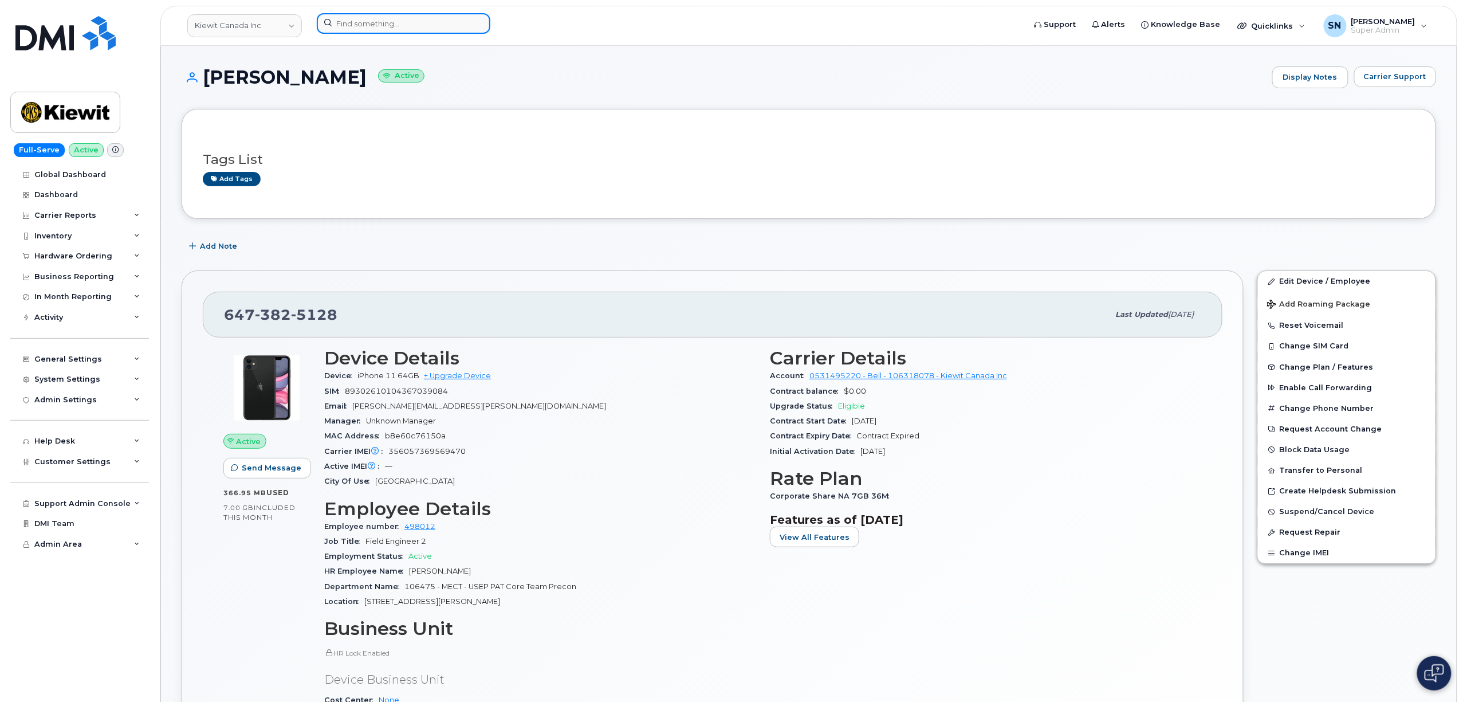
click at [379, 29] on input at bounding box center [404, 23] width 174 height 21
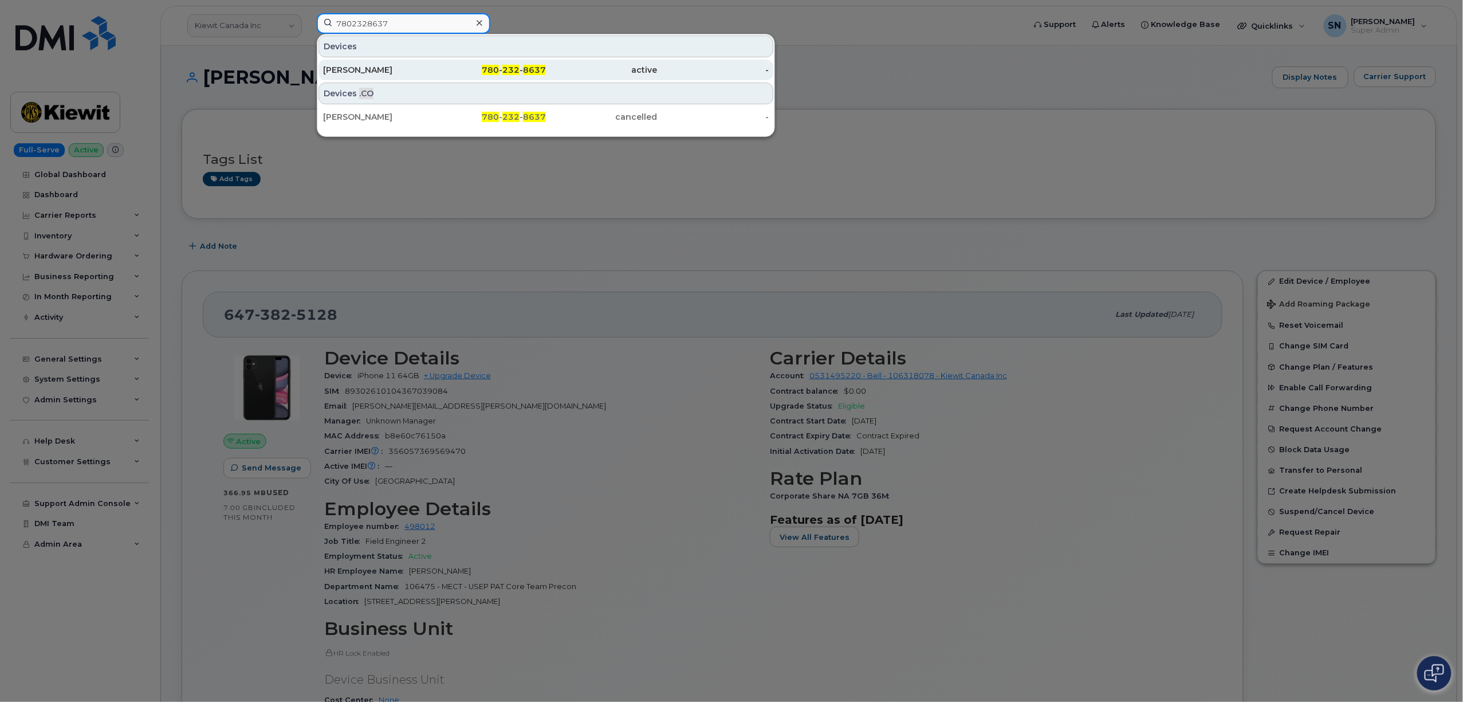
type input "7802328637"
click at [381, 65] on div "[PERSON_NAME]" at bounding box center [379, 70] width 112 height 21
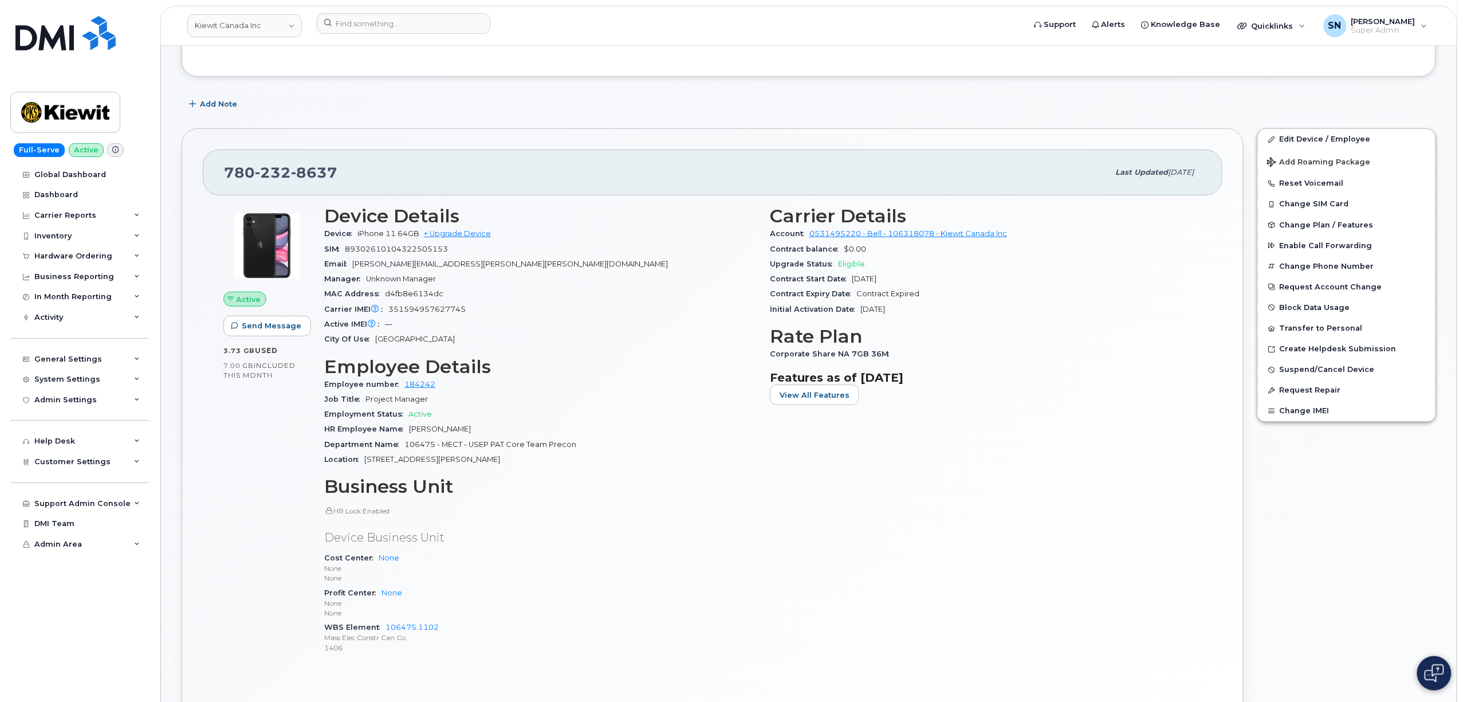
scroll to position [152, 0]
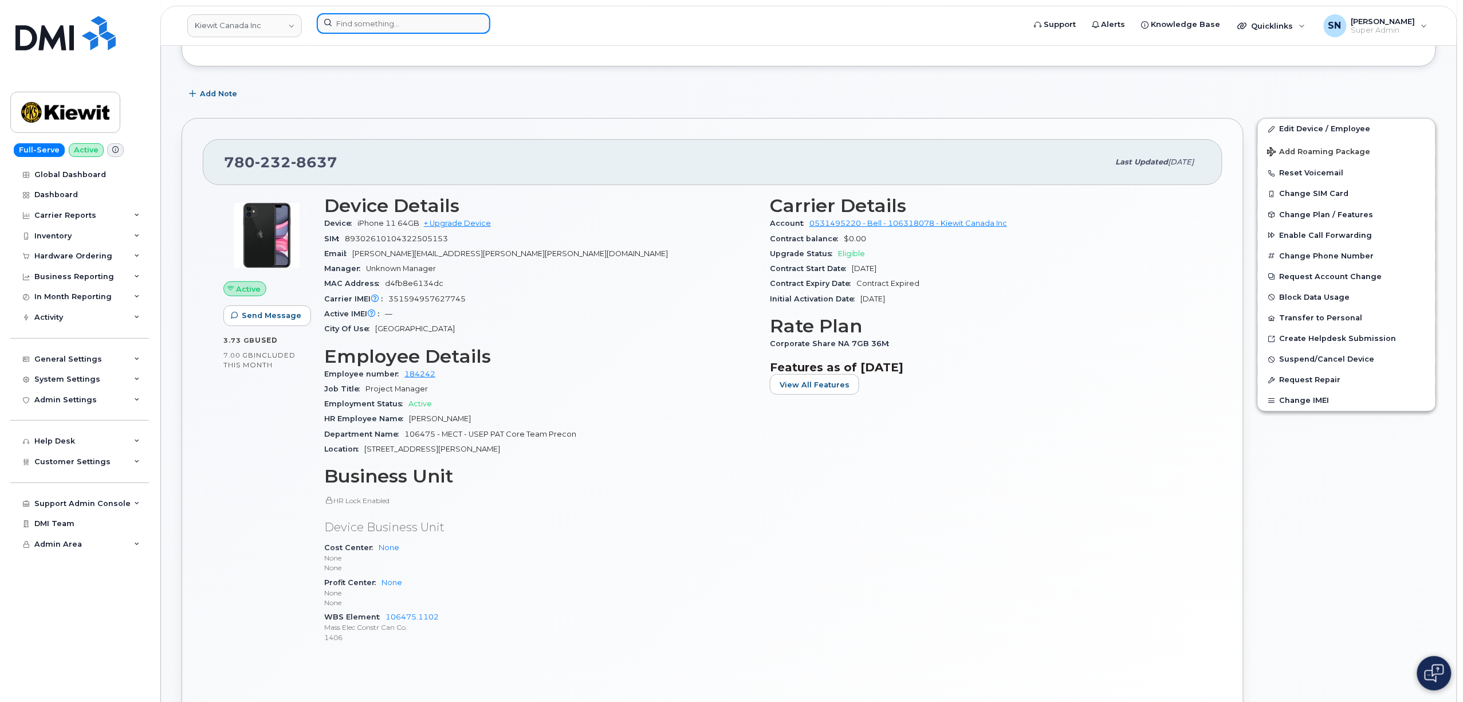
click at [442, 30] on input at bounding box center [404, 23] width 174 height 21
paste input "[PHONE_NUMBER]"
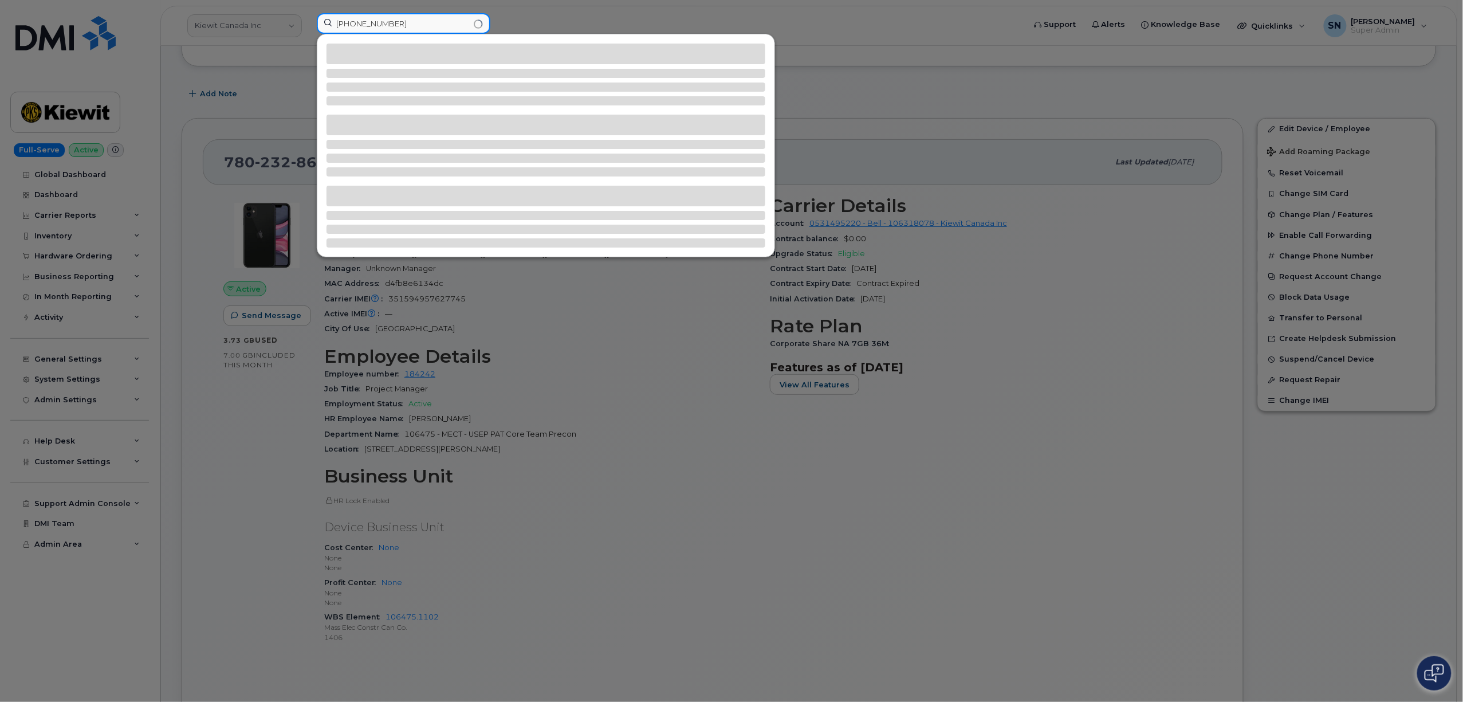
type input "[PHONE_NUMBER]"
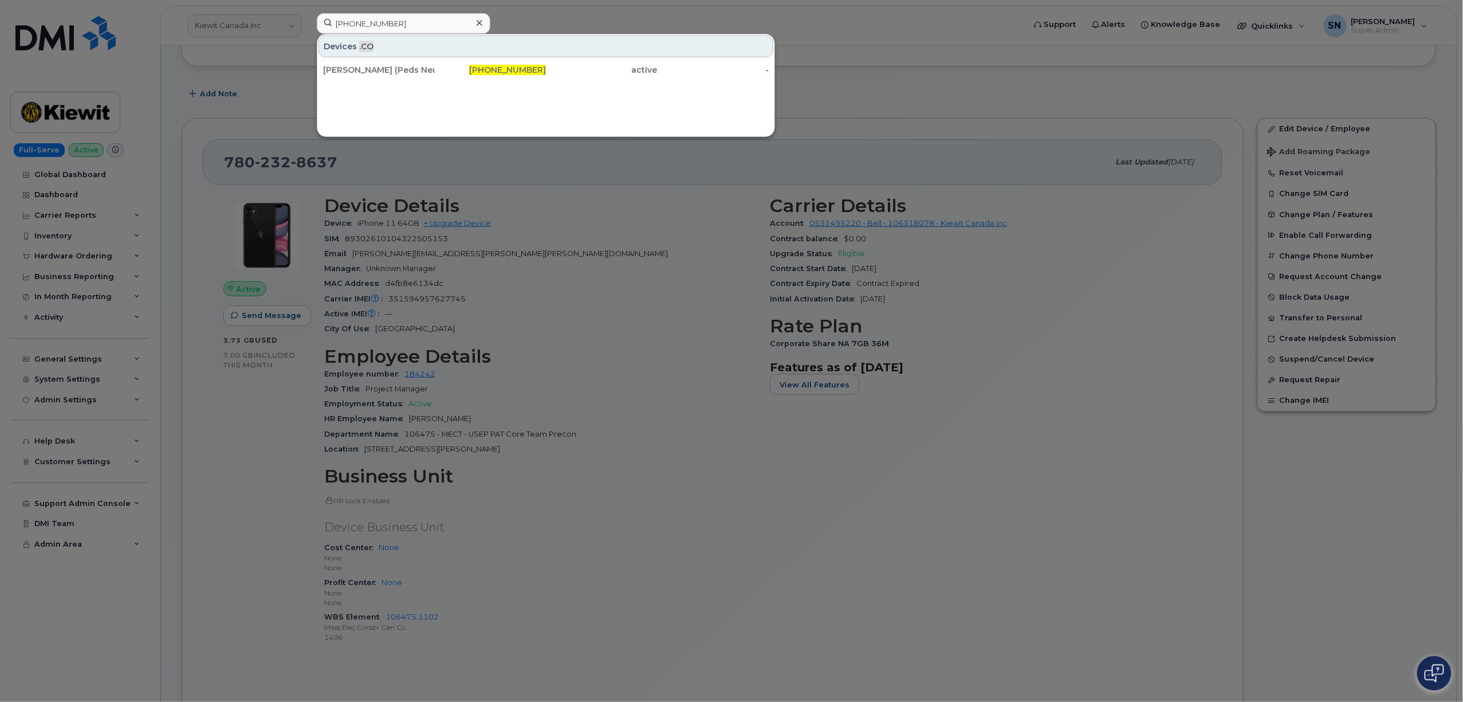
click at [393, 62] on div "[PERSON_NAME] (Peds Neuro)" at bounding box center [379, 70] width 112 height 21
